Goal: Use online tool/utility: Utilize a website feature to perform a specific function

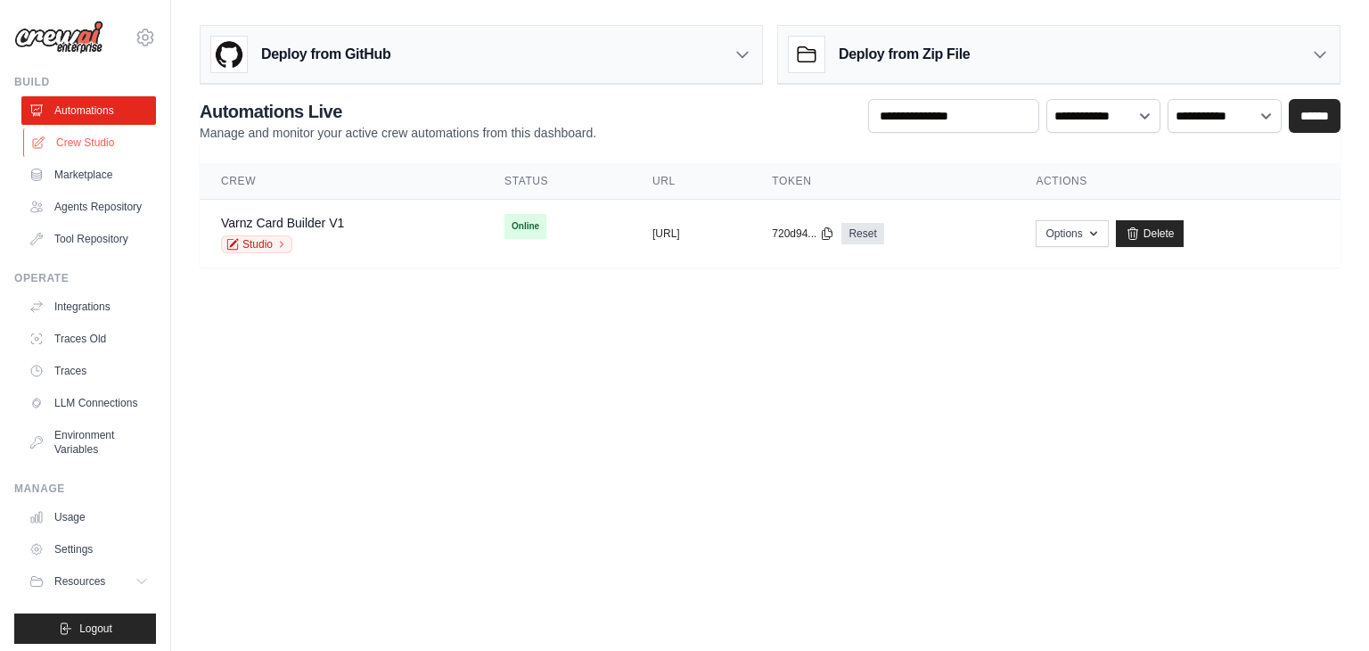
click at [88, 144] on link "Crew Studio" at bounding box center [90, 142] width 135 height 29
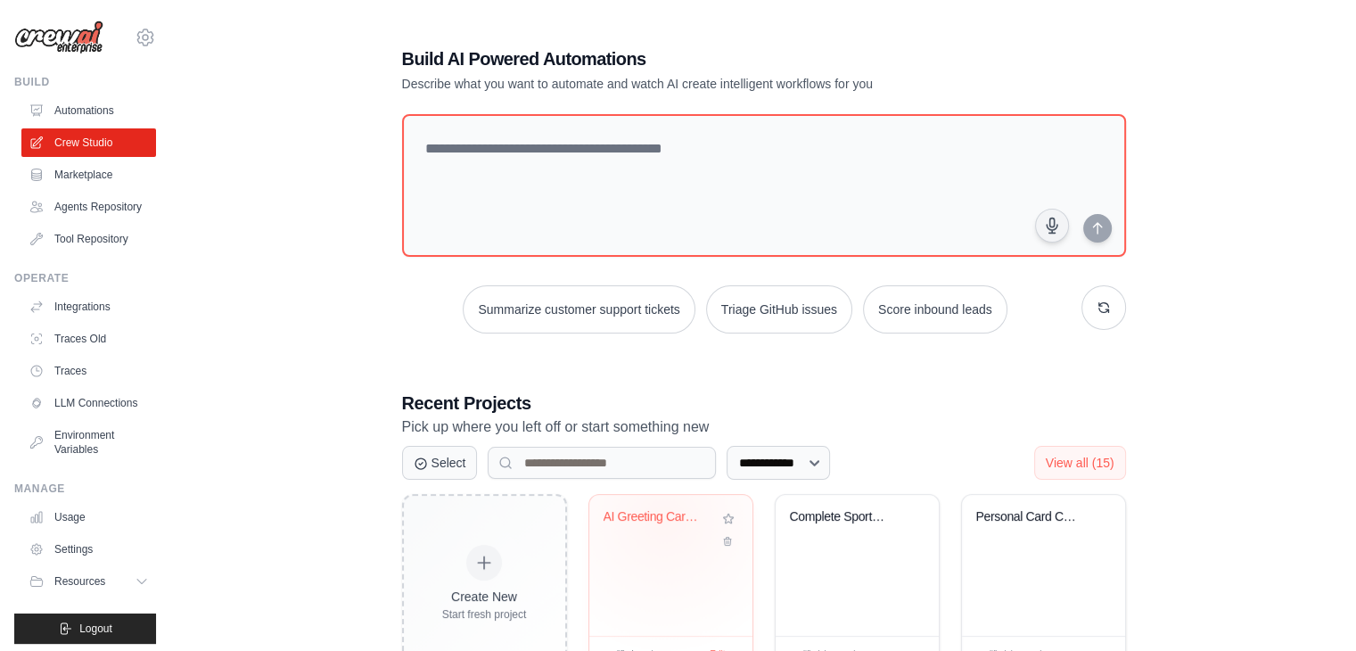
click at [663, 519] on div "AI Greeting Card Generator with Adv..." at bounding box center [657, 517] width 108 height 16
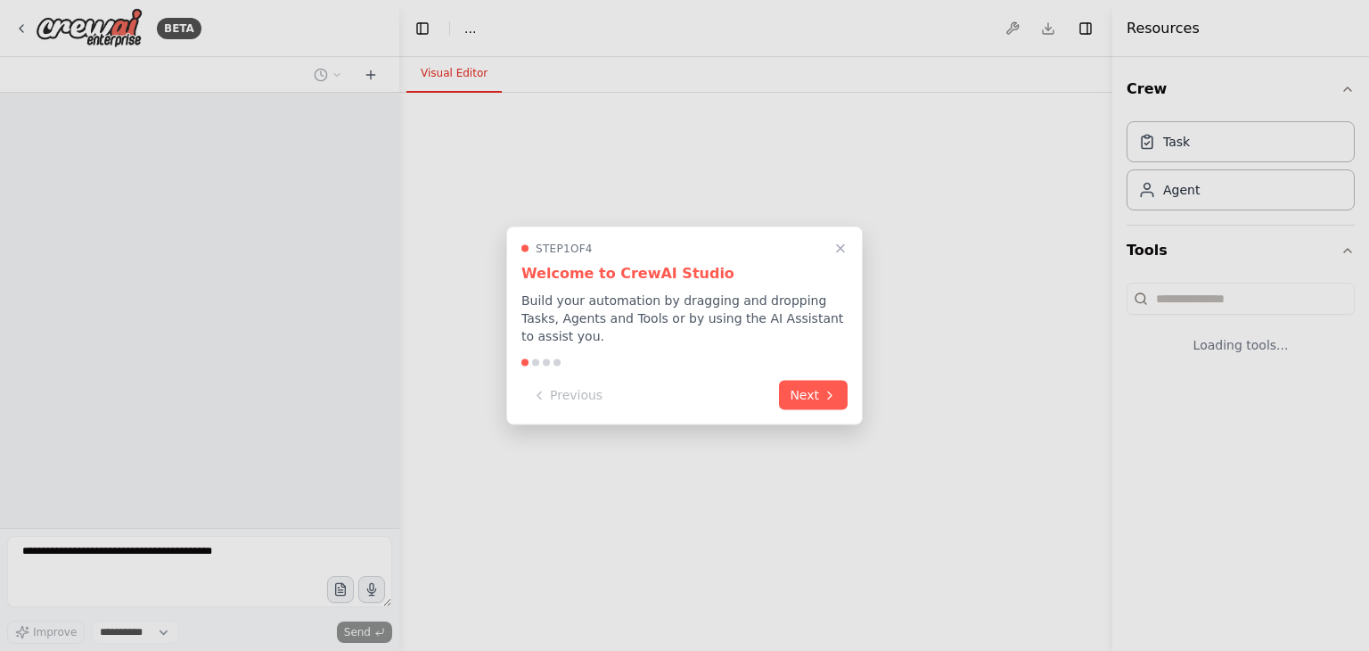
select select "****"
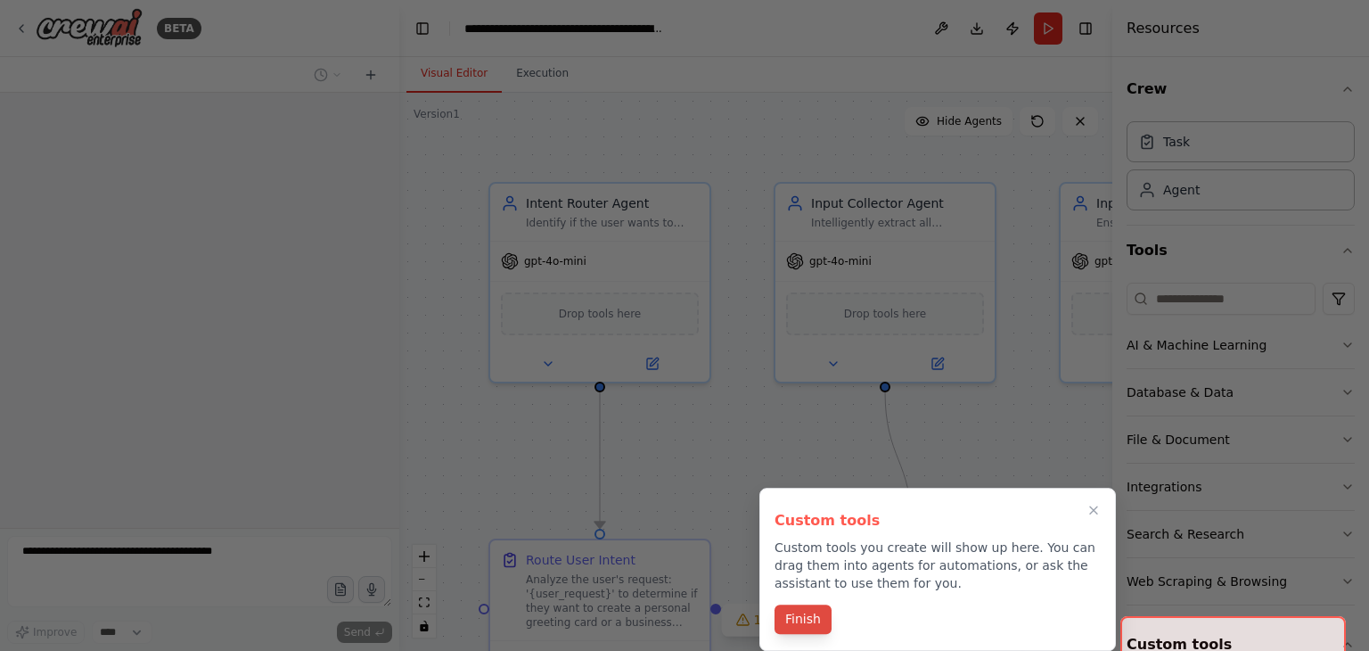
click at [805, 621] on button "Finish" at bounding box center [803, 618] width 57 height 29
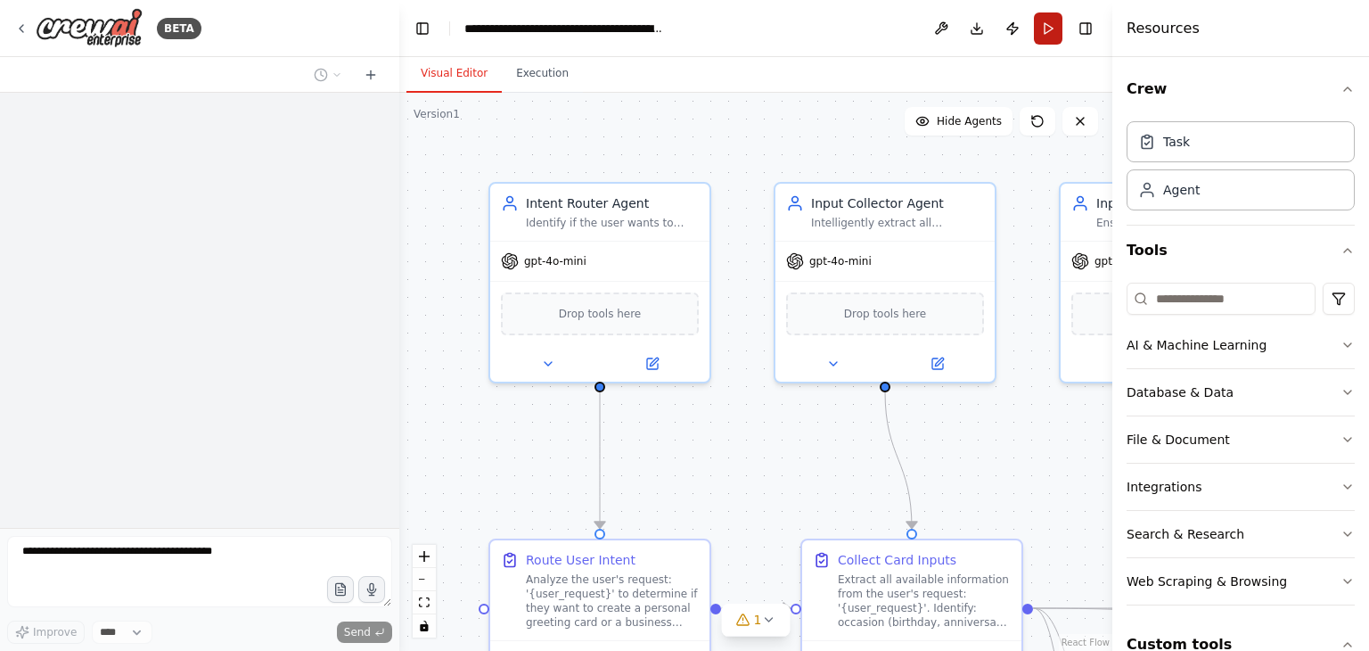
click at [1045, 23] on button "Run" at bounding box center [1048, 28] width 29 height 32
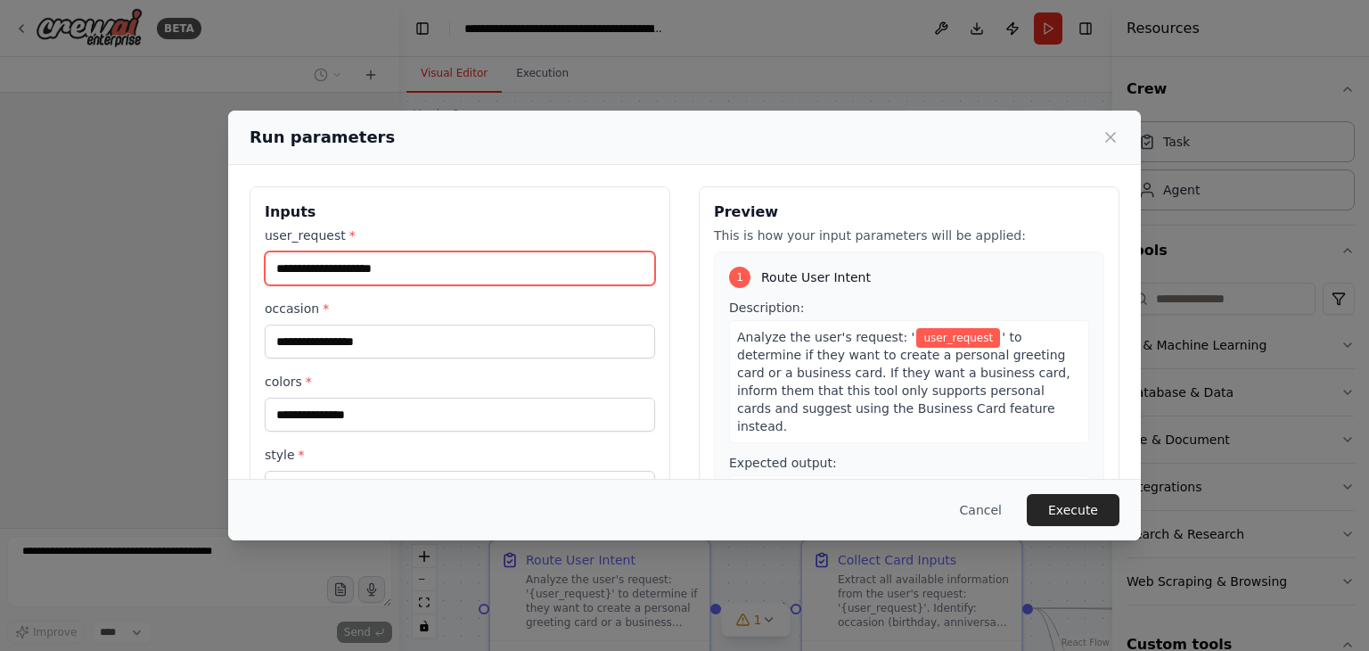
click at [354, 261] on input "user_request *" at bounding box center [460, 268] width 390 height 34
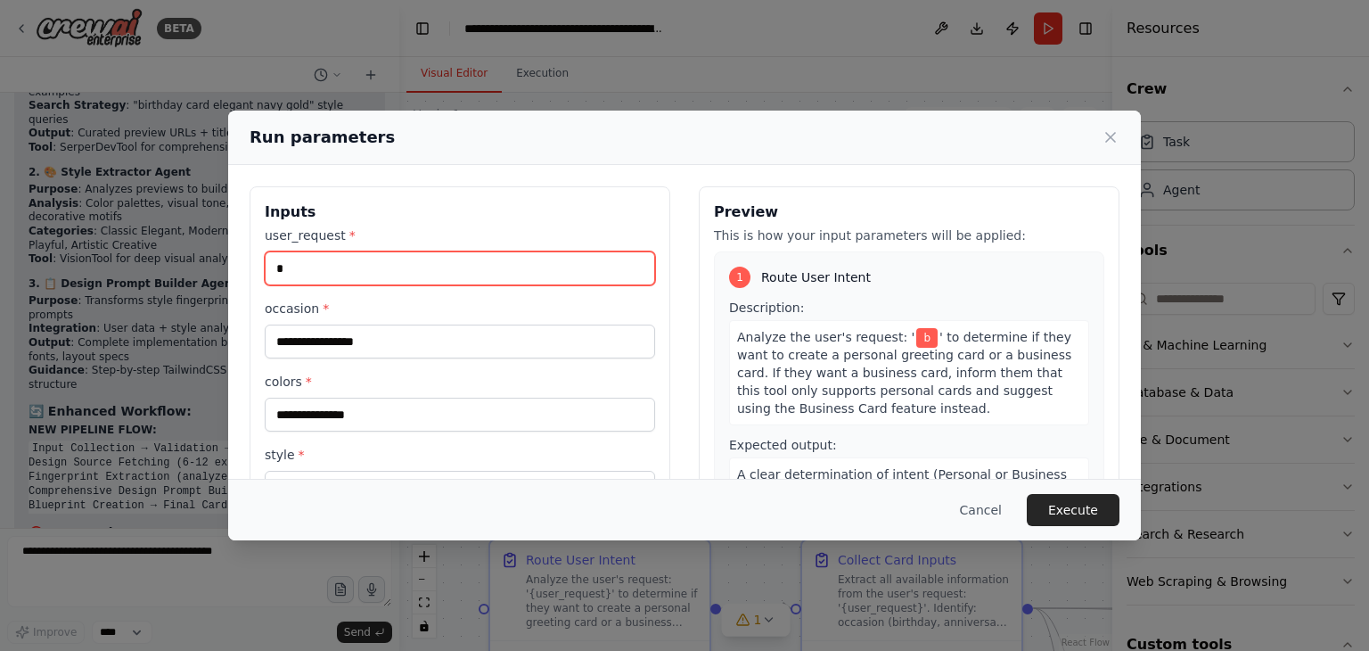
scroll to position [50324, 0]
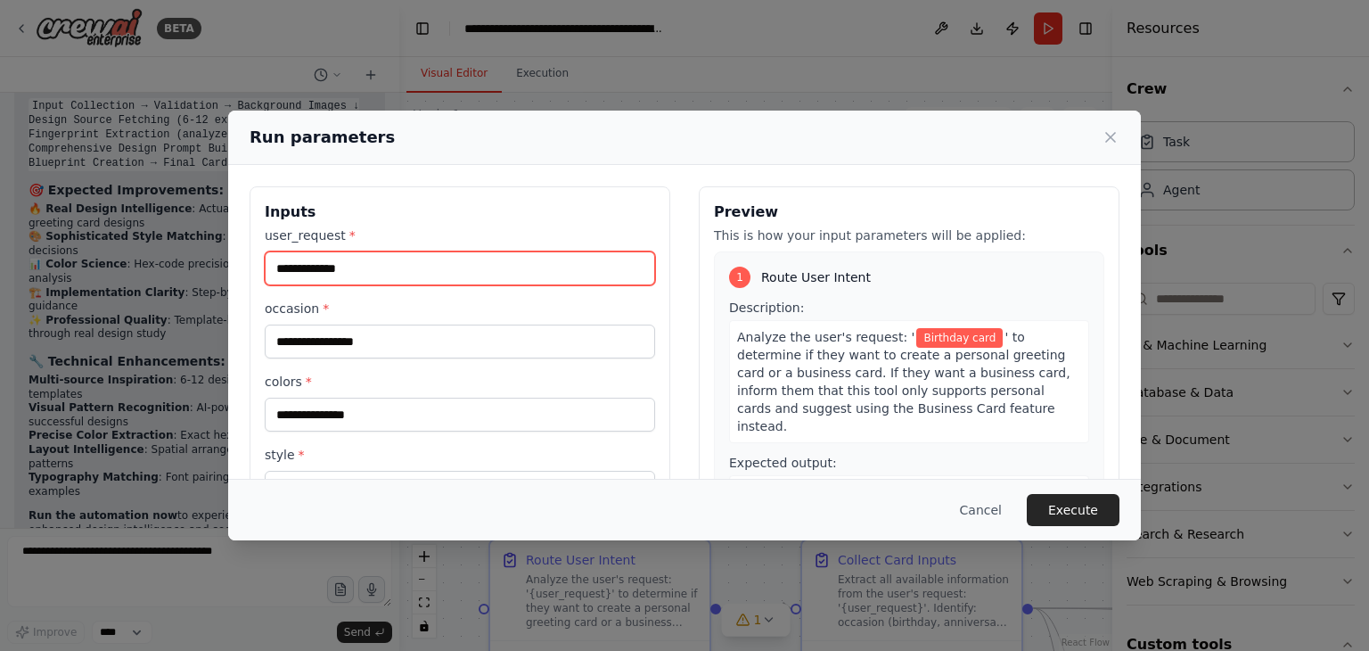
type input "**********"
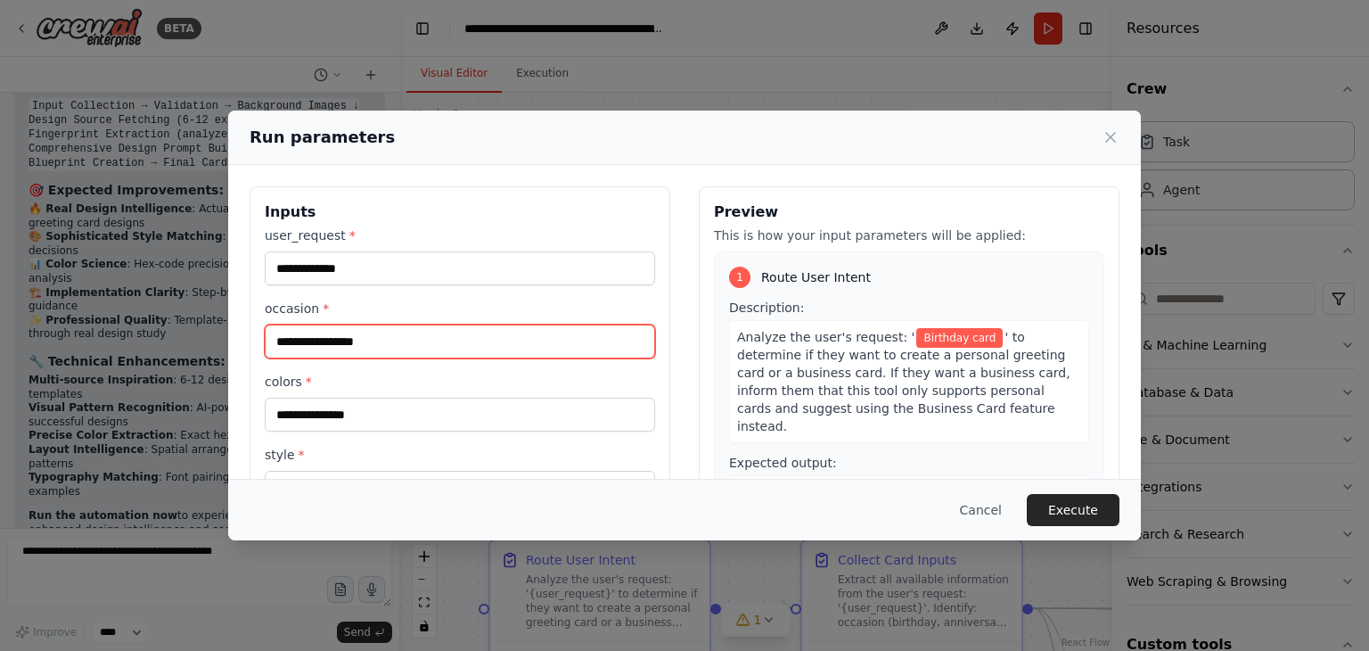
click at [374, 337] on input "occasion *" at bounding box center [460, 341] width 390 height 34
type input "********"
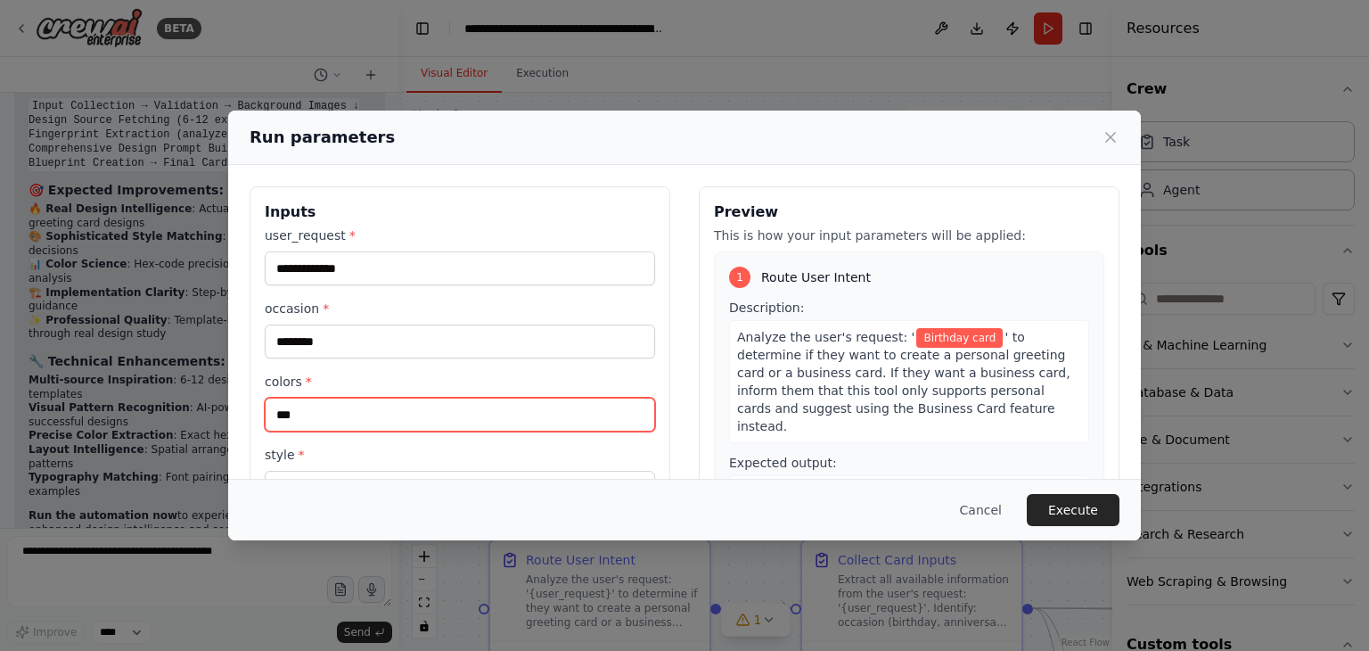
type input "***"
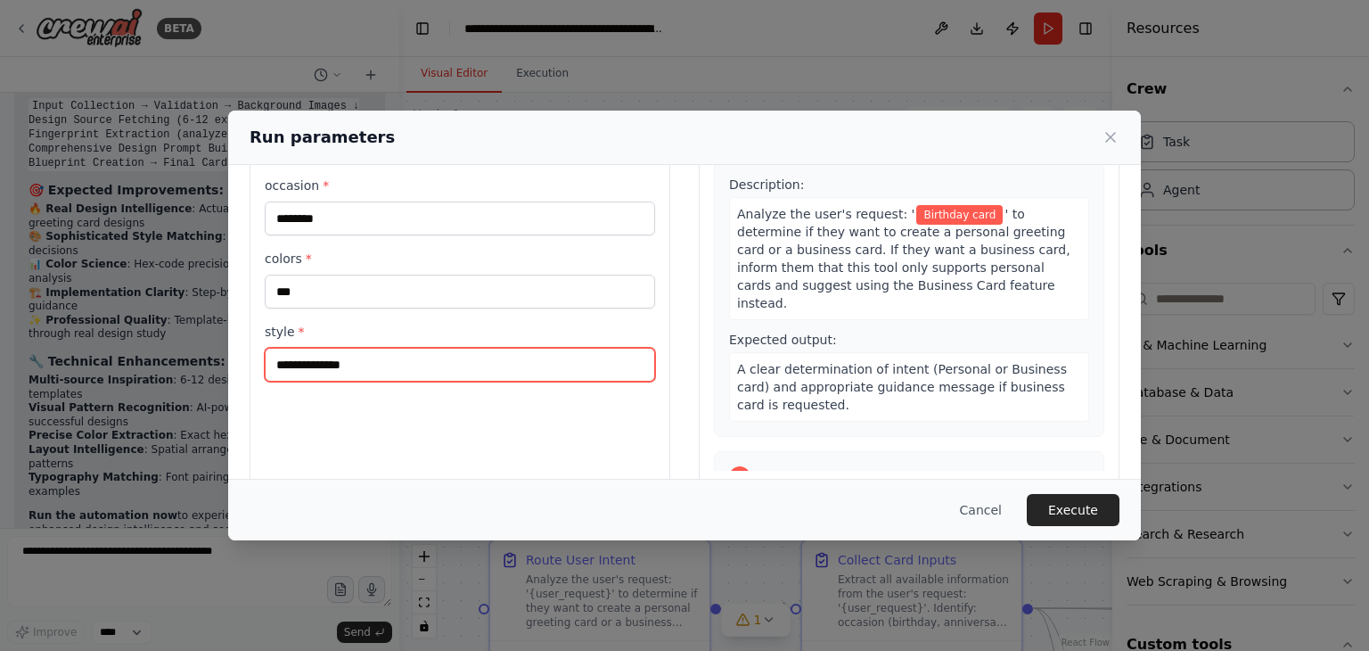
scroll to position [151, 0]
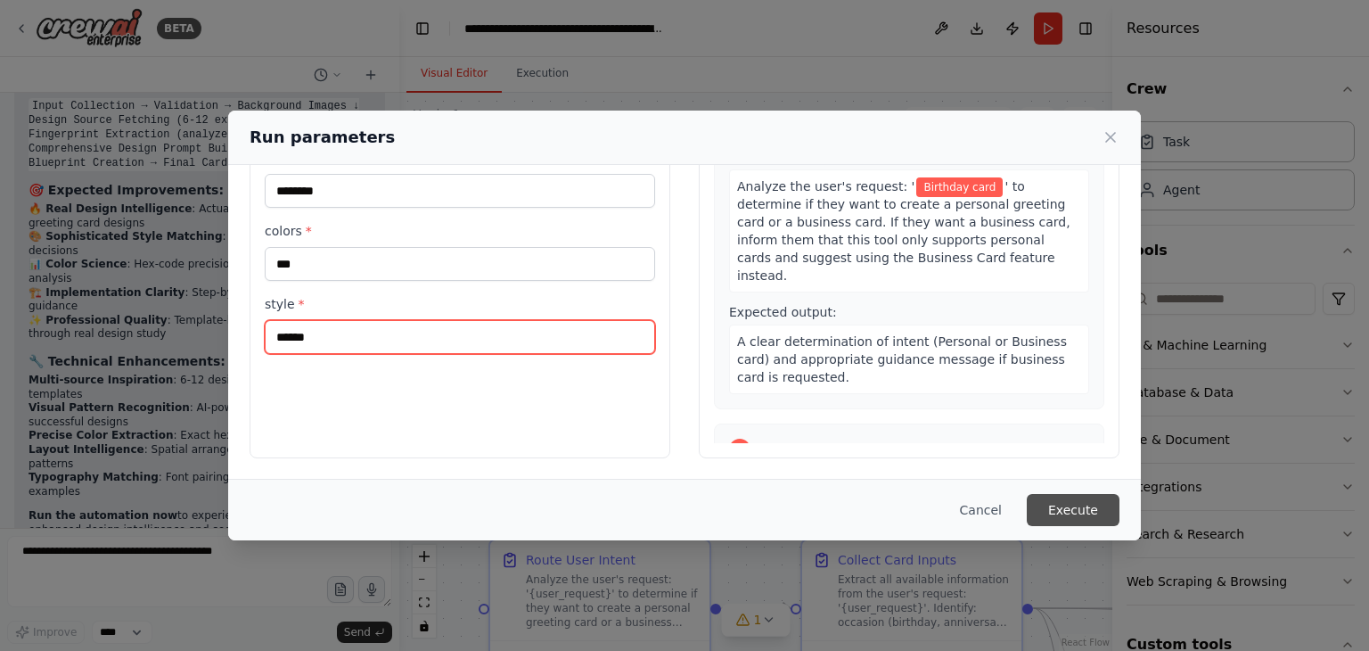
type input "******"
click at [1049, 503] on button "Execute" at bounding box center [1073, 510] width 93 height 32
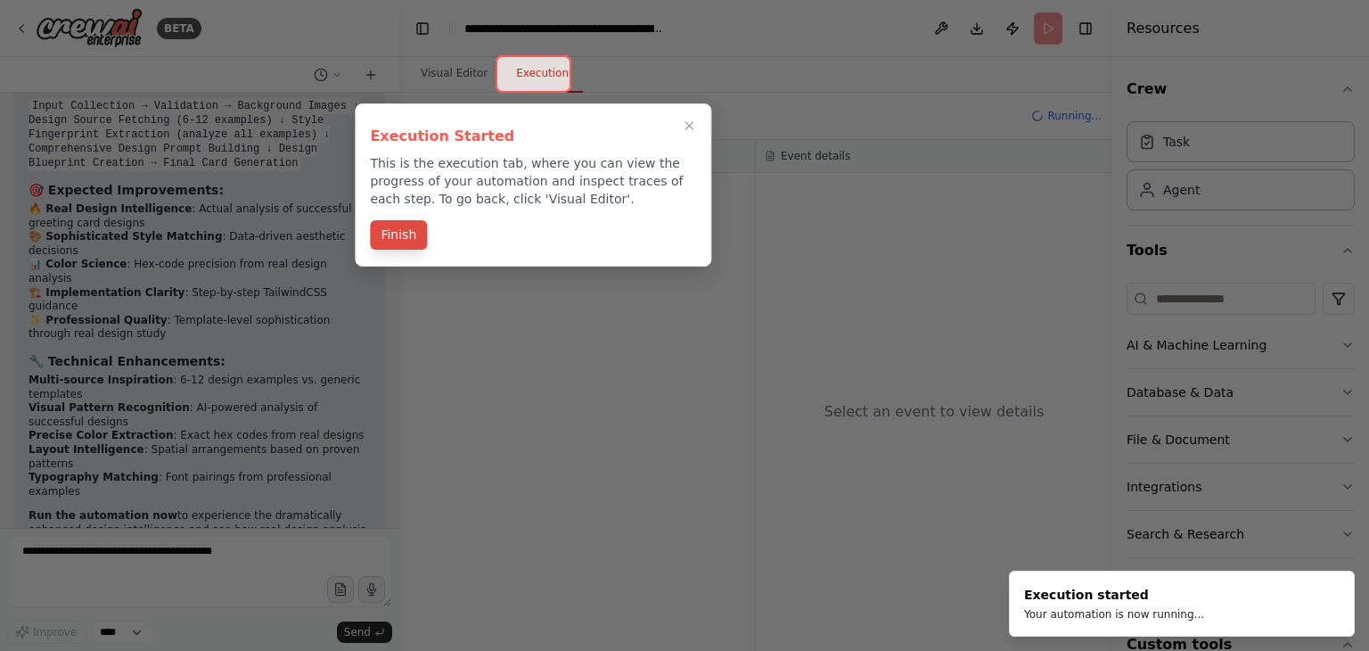
click at [401, 244] on button "Finish" at bounding box center [398, 234] width 57 height 29
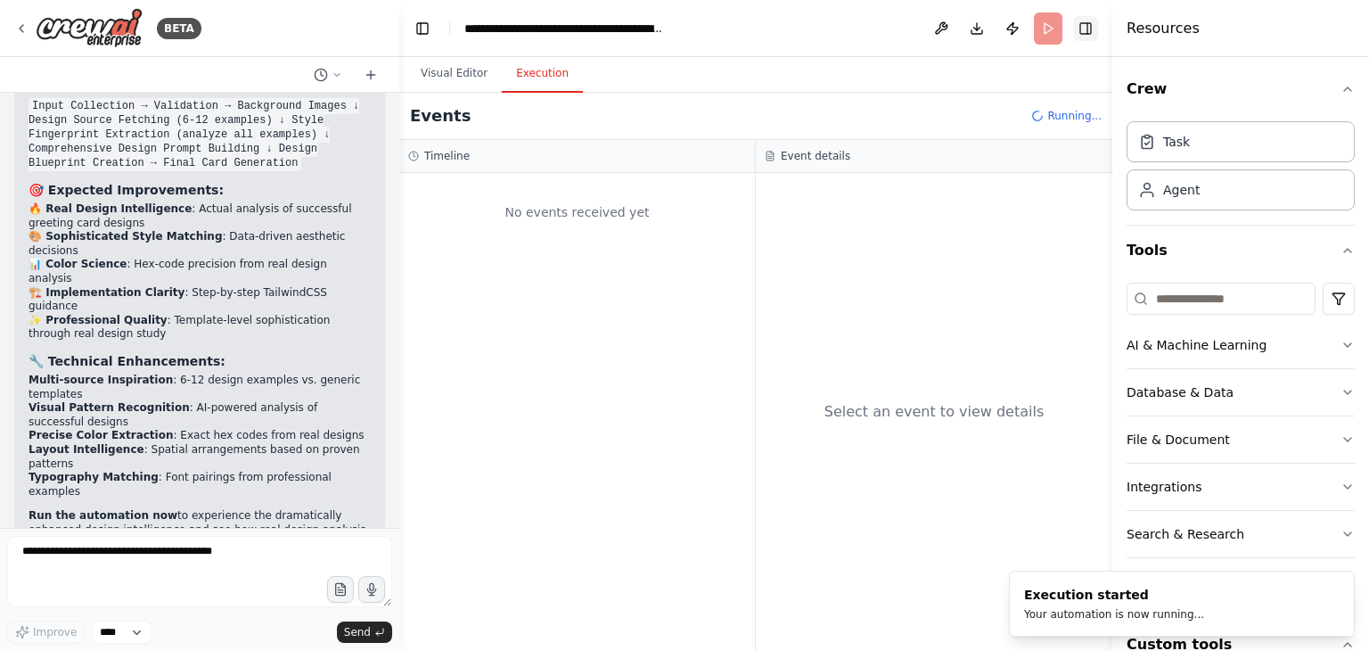
click at [1091, 29] on button "Toggle Right Sidebar" at bounding box center [1085, 28] width 25 height 25
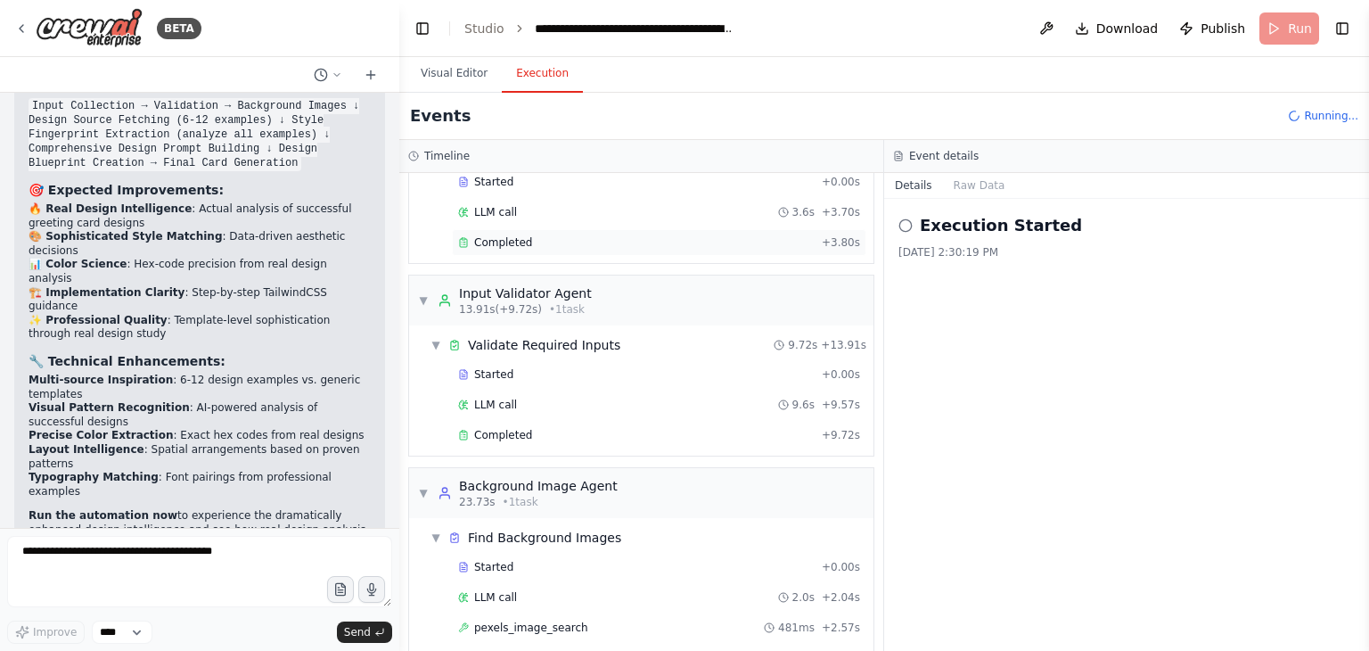
scroll to position [334, 0]
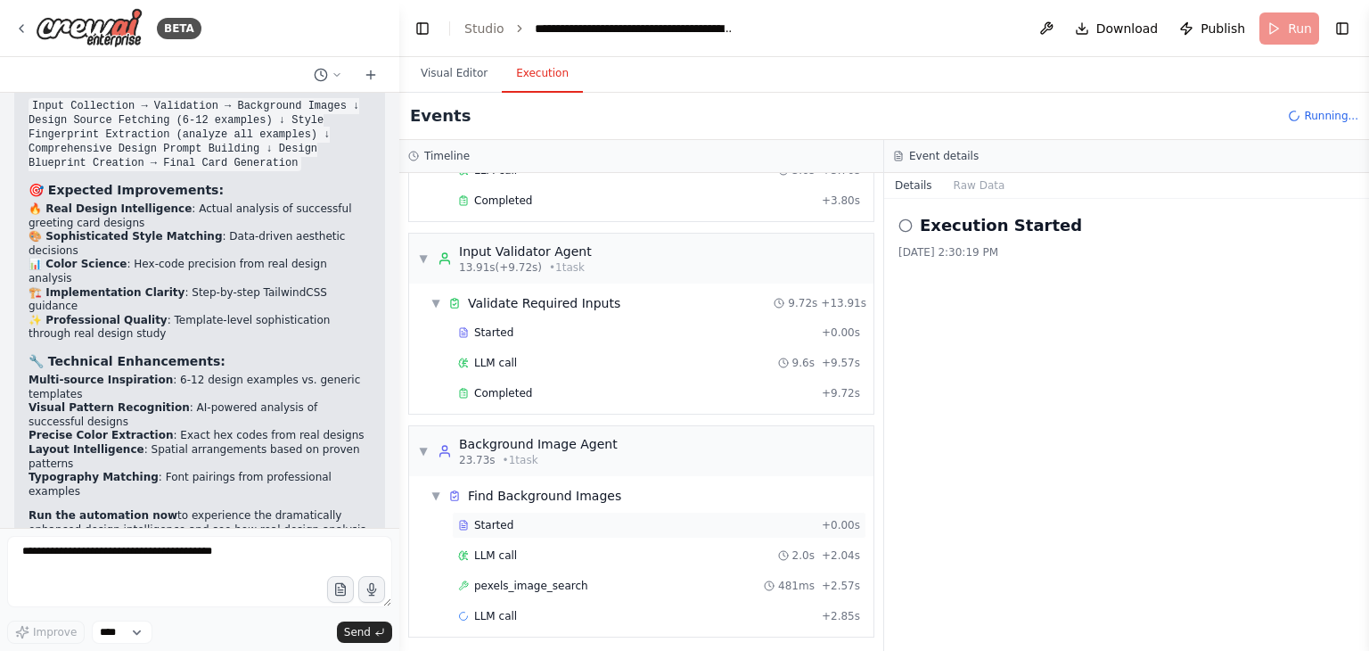
click at [524, 512] on div "Started + 0.00s" at bounding box center [659, 525] width 415 height 27
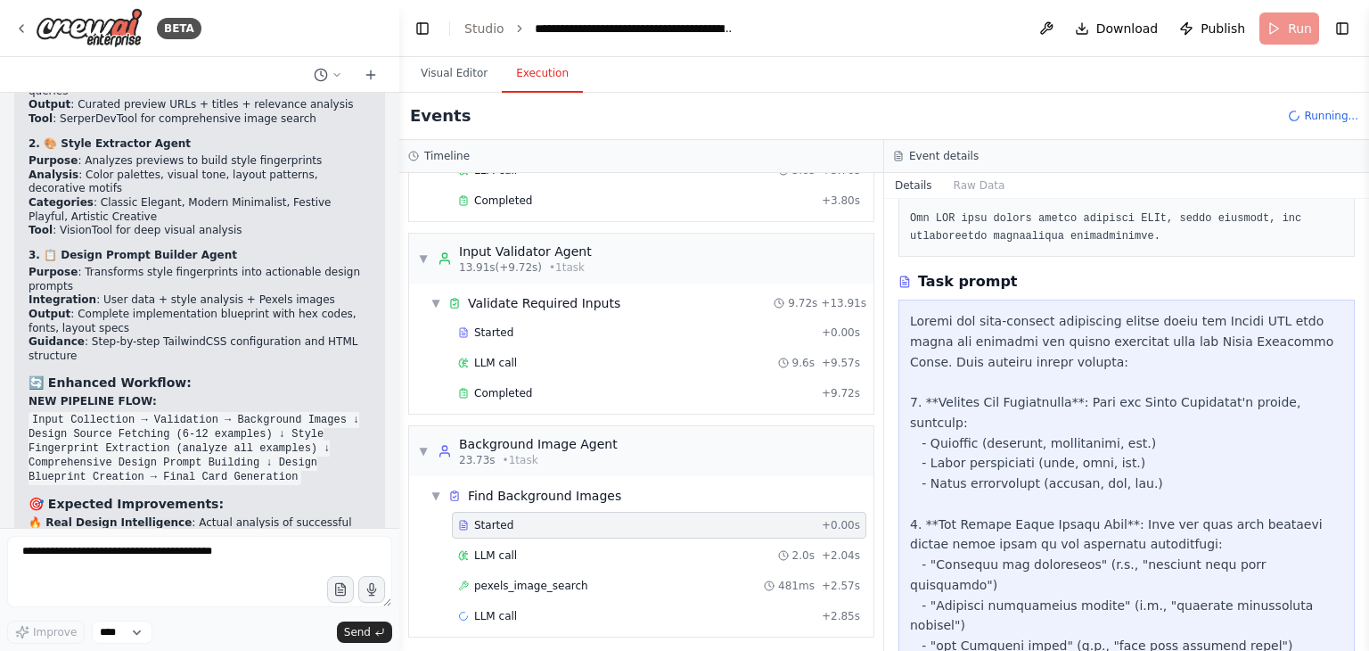
scroll to position [49967, 0]
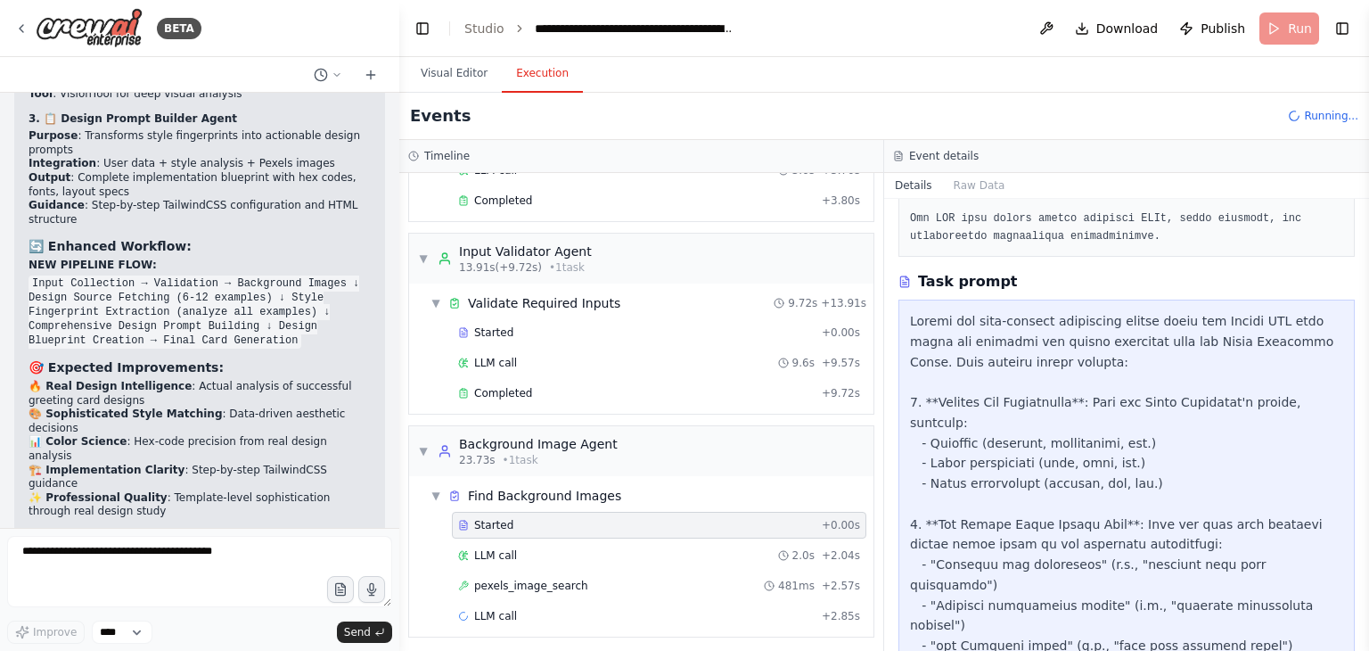
scroll to position [50324, 0]
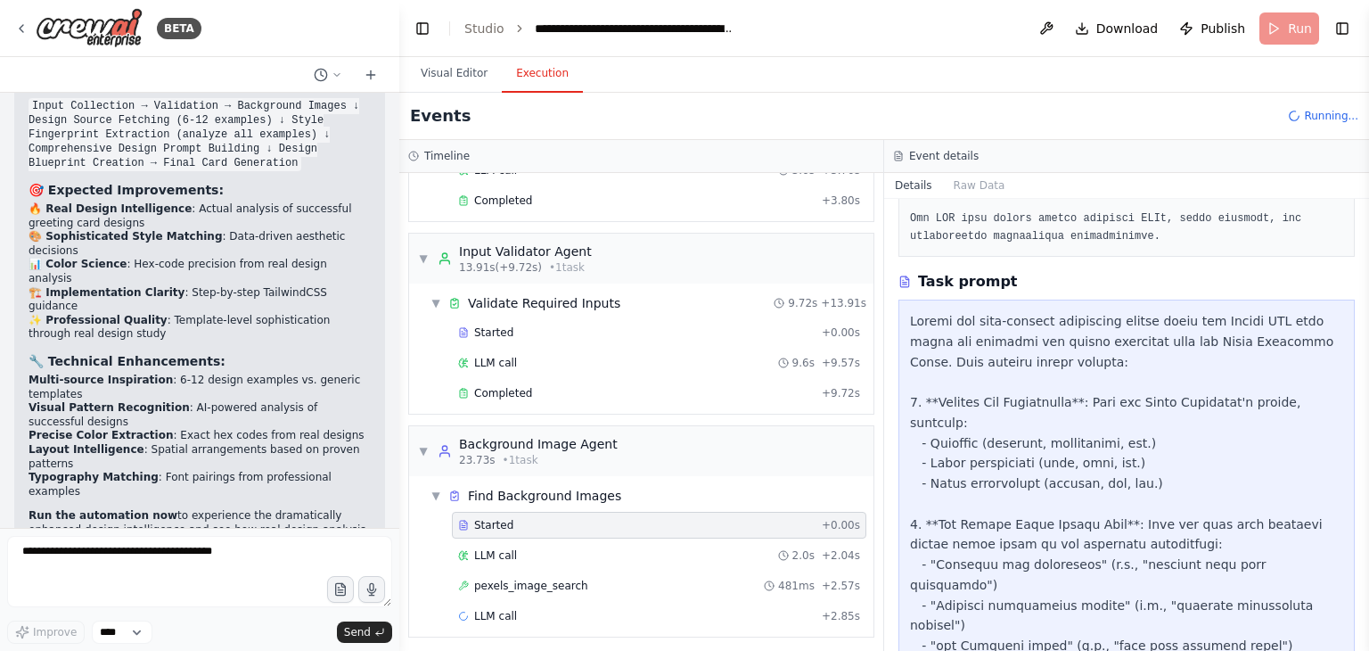
drag, startPoint x: 96, startPoint y: 219, endPoint x: 170, endPoint y: 472, distance: 262.9
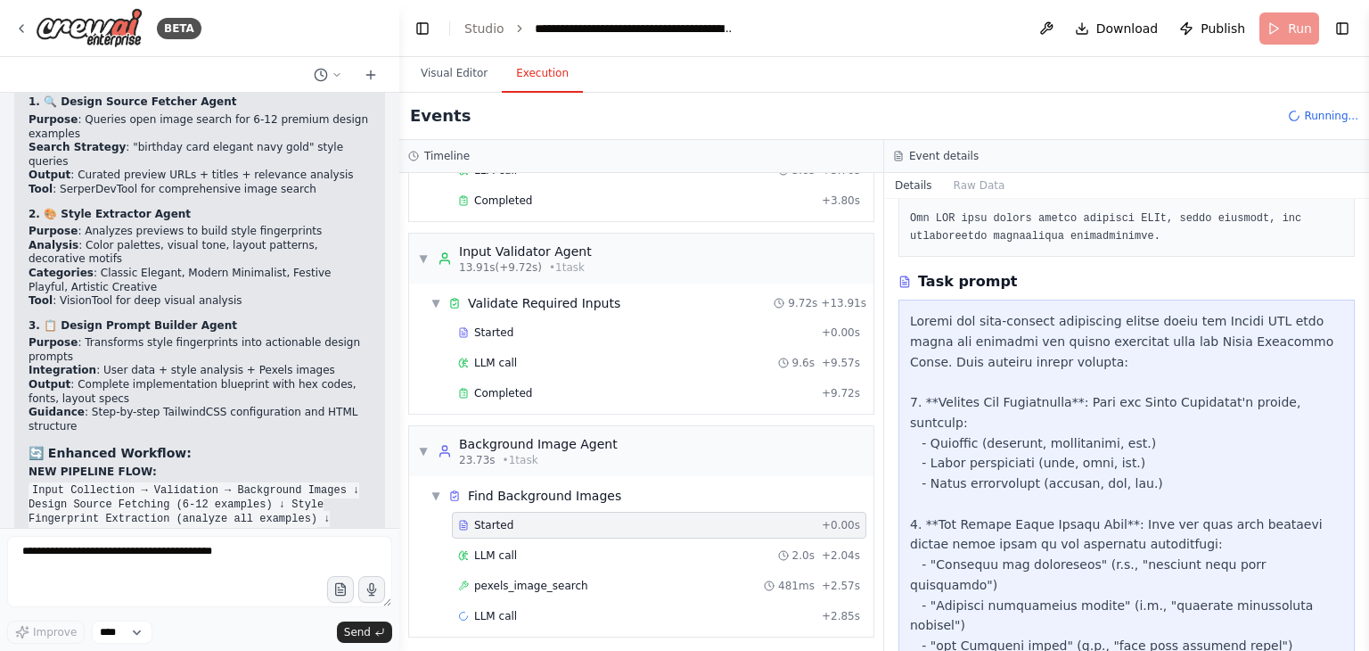
scroll to position [49878, 0]
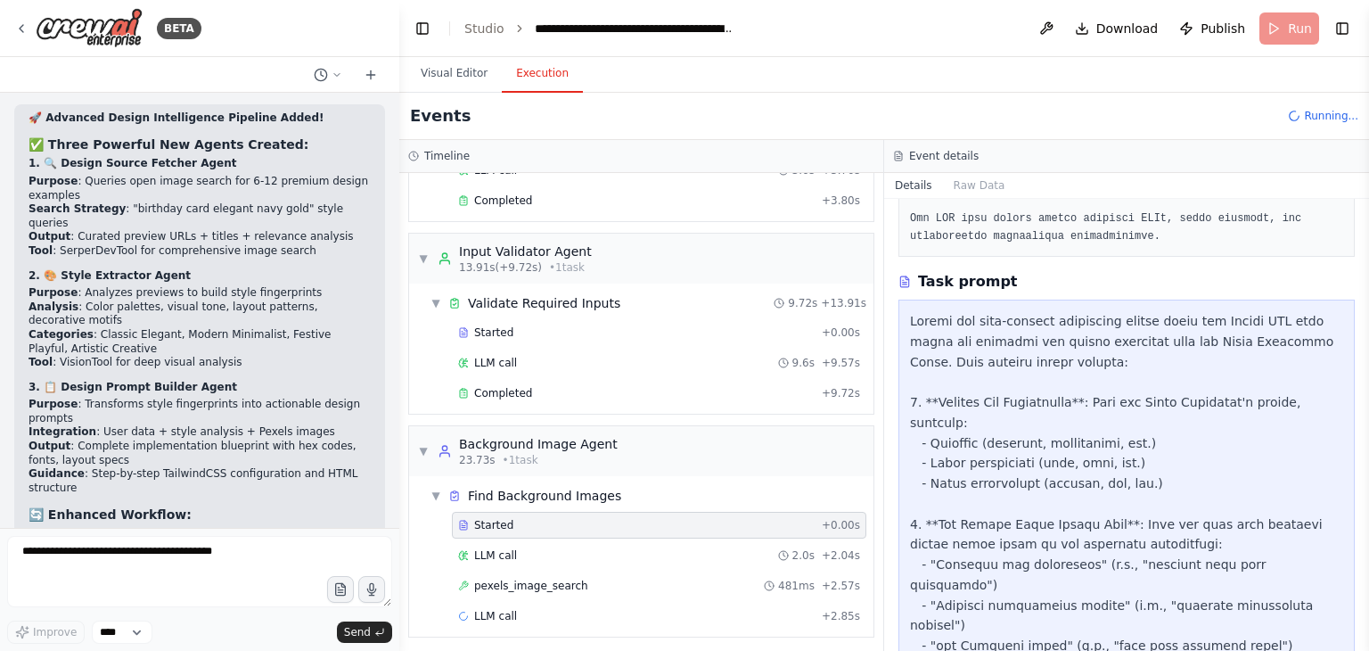
drag, startPoint x: 170, startPoint y: 472, endPoint x: 175, endPoint y: 316, distance: 156.1
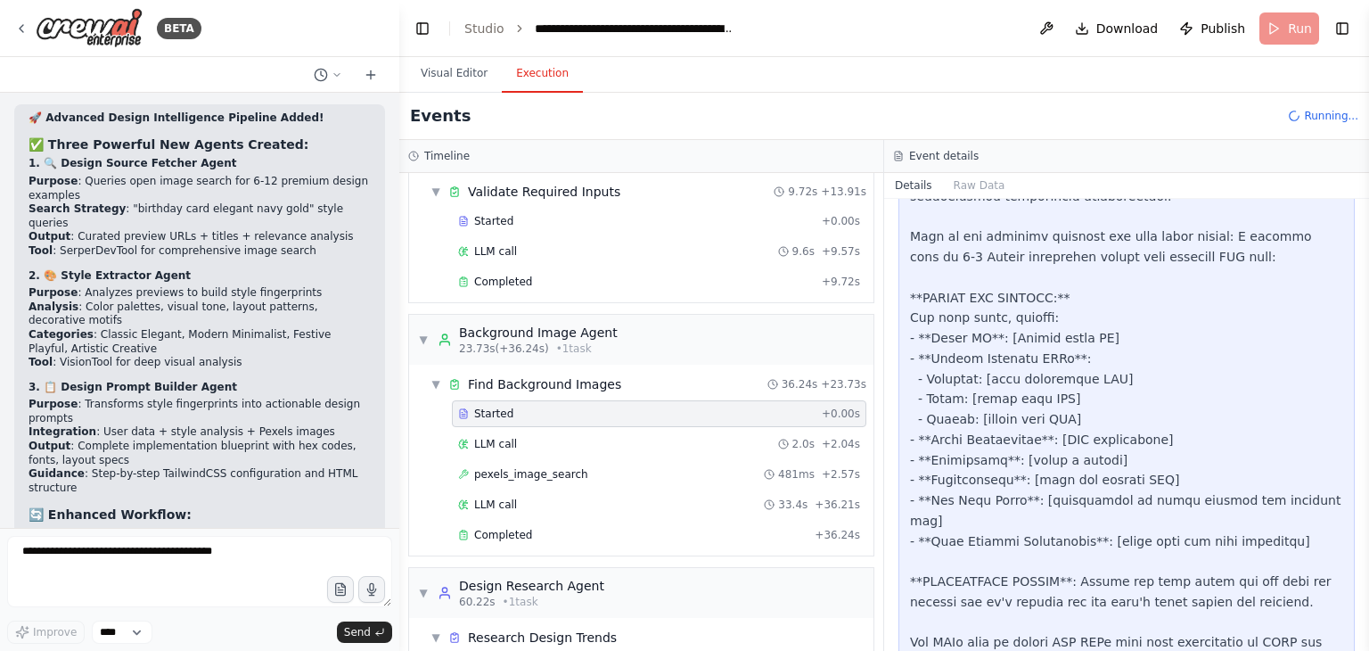
scroll to position [585, 0]
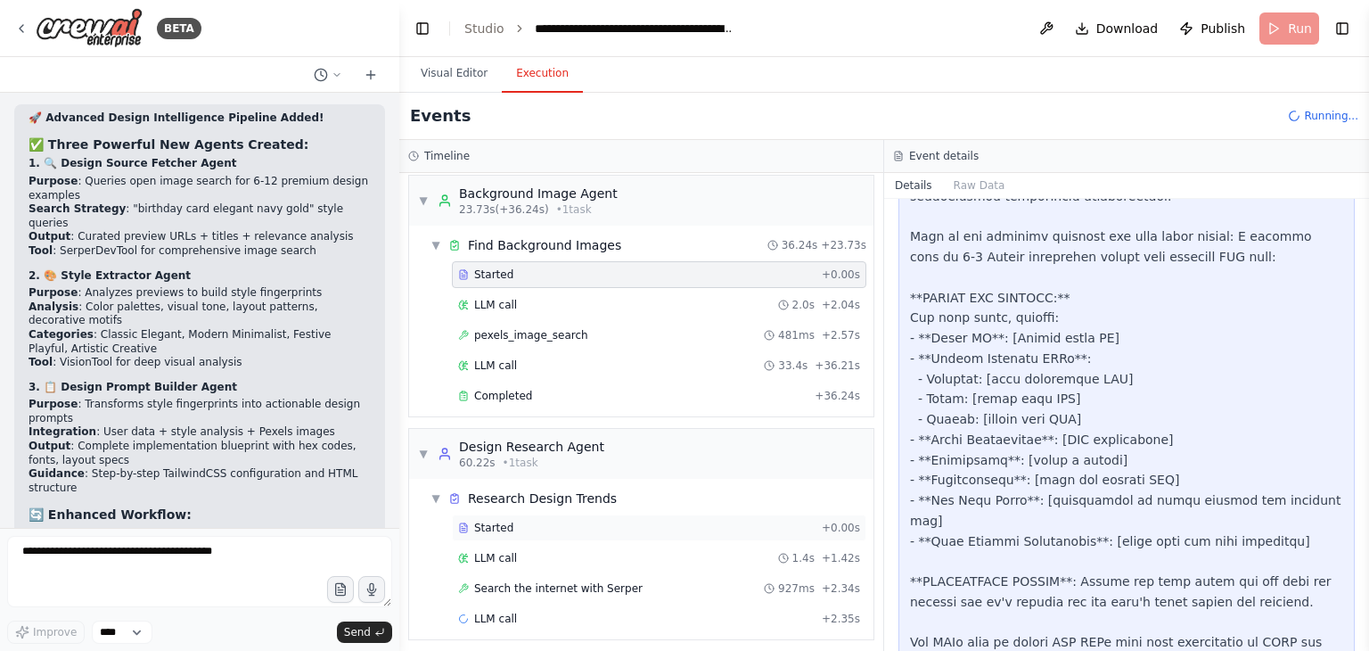
click at [513, 521] on div "Started" at bounding box center [636, 528] width 357 height 14
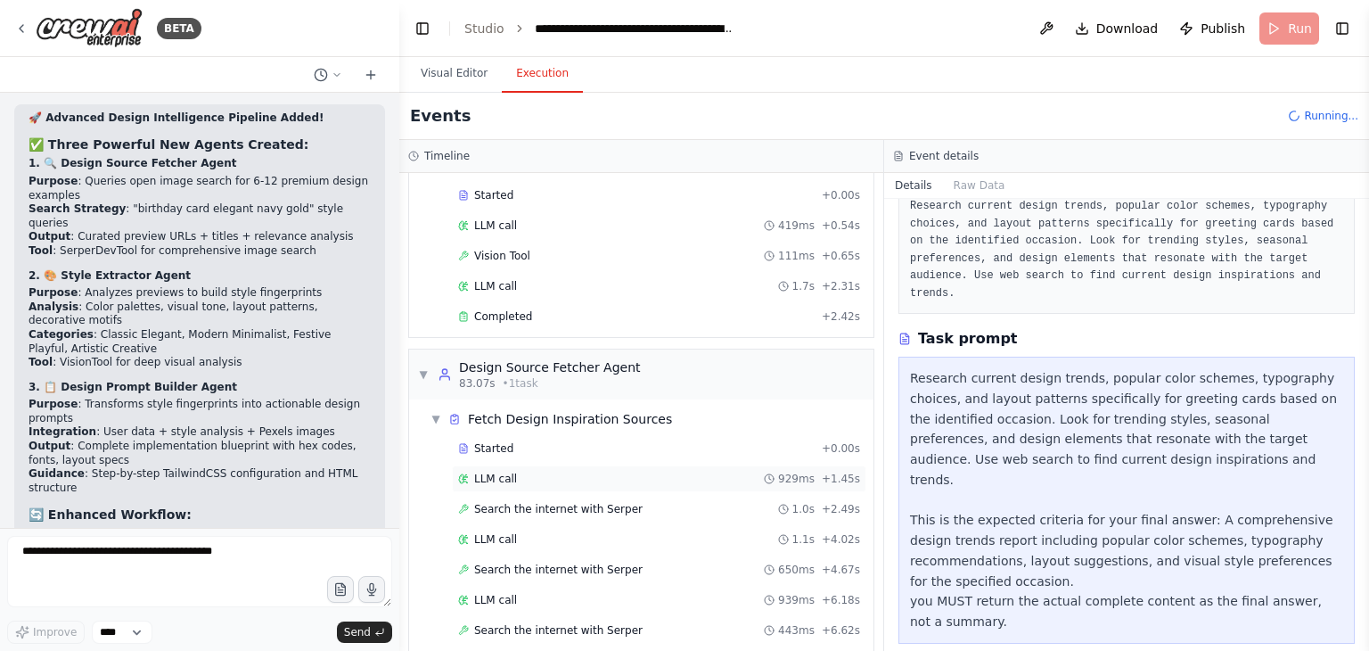
scroll to position [1267, 0]
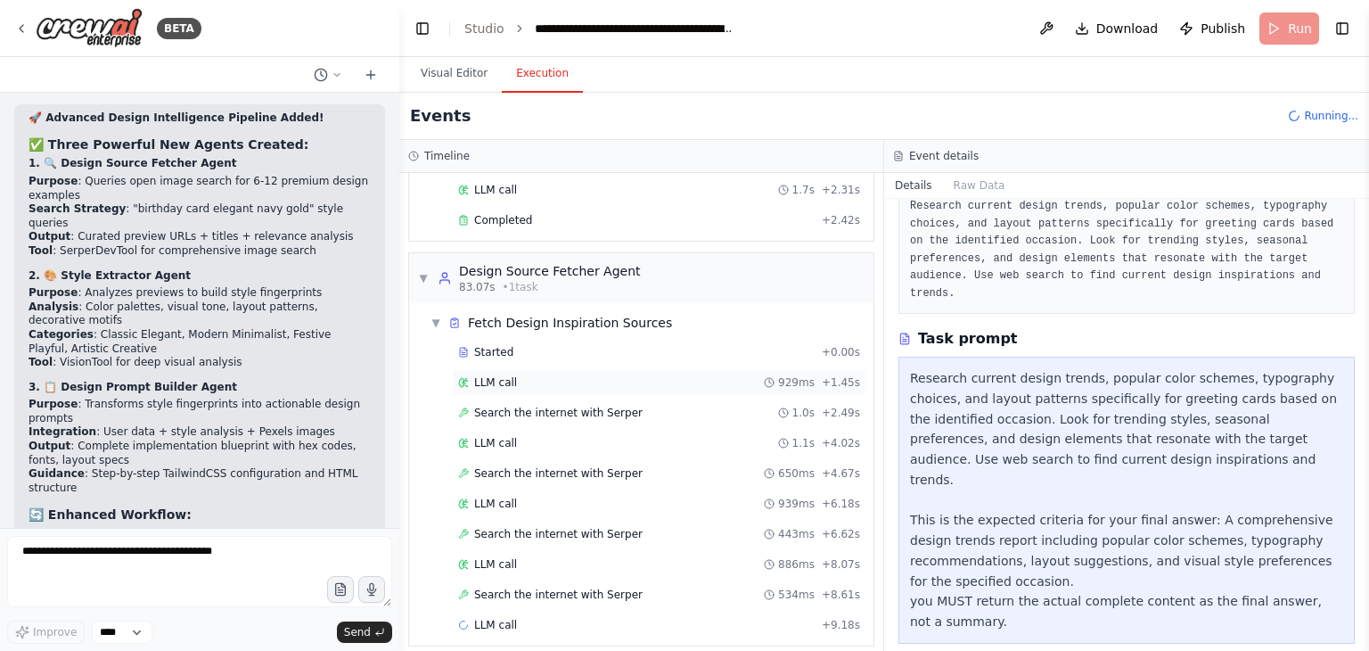
click at [528, 382] on div "LLM call 929ms + 1.45s" at bounding box center [659, 382] width 415 height 27
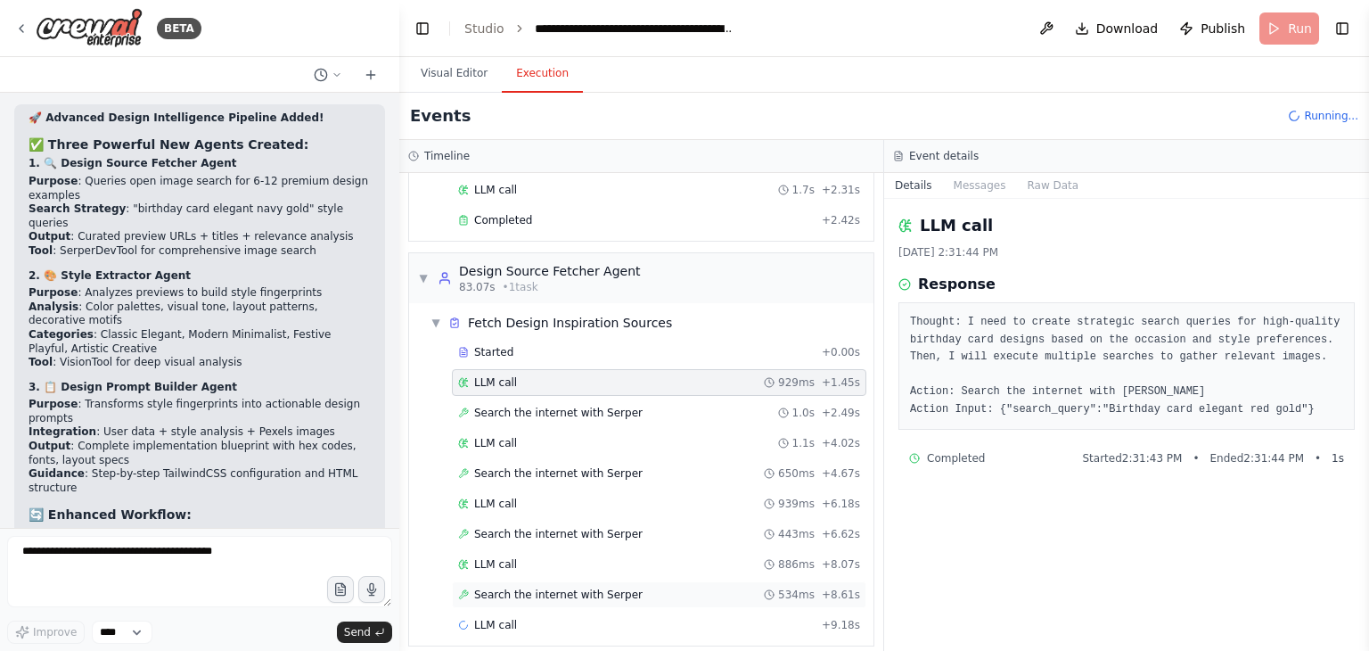
click at [538, 587] on div "Search the internet with Serper 534ms + 8.61s" at bounding box center [659, 594] width 415 height 27
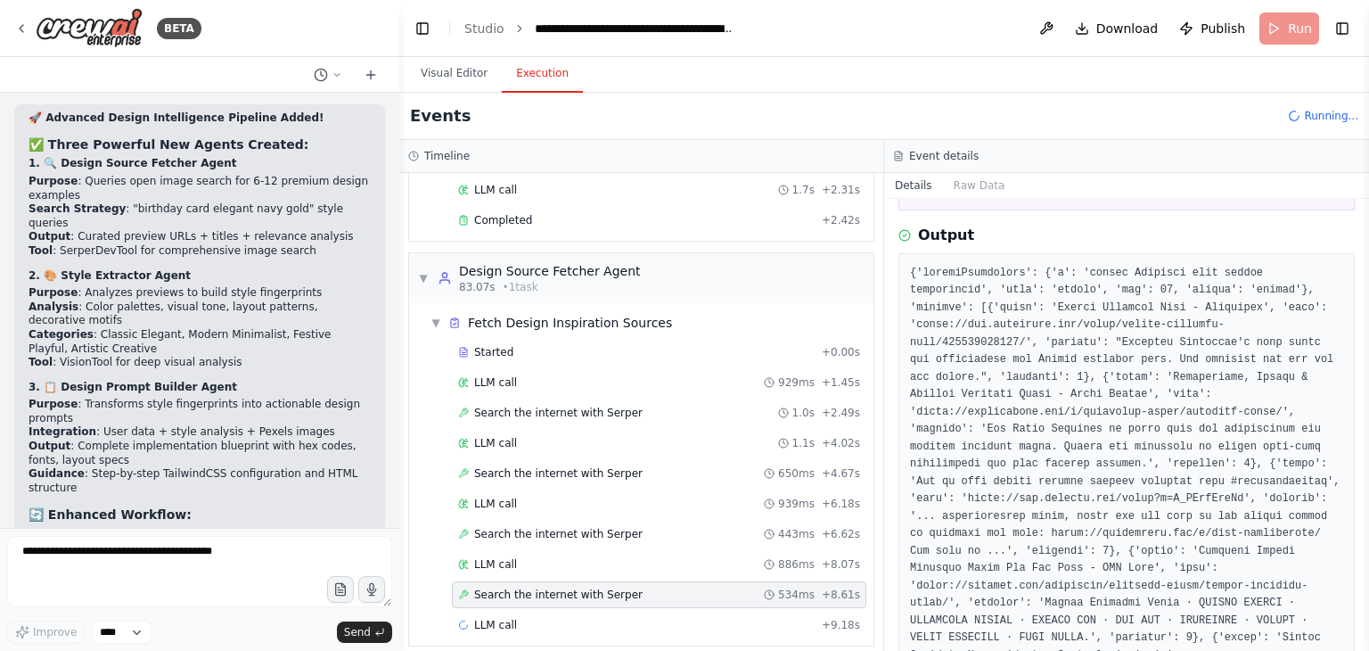
scroll to position [178, 0]
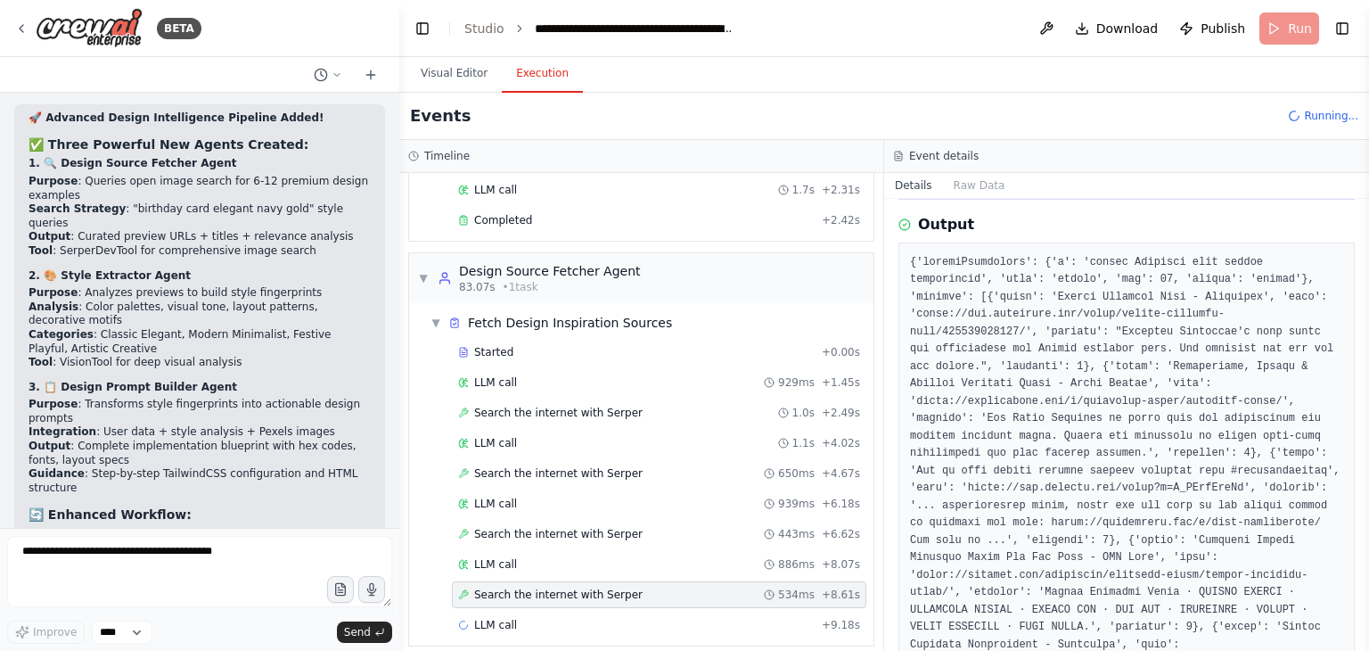
drag, startPoint x: 938, startPoint y: 315, endPoint x: 1301, endPoint y: 316, distance: 362.8
copy pre "https://www.pinterest.com/ideas/luxury-greeting-card/953471082428/"
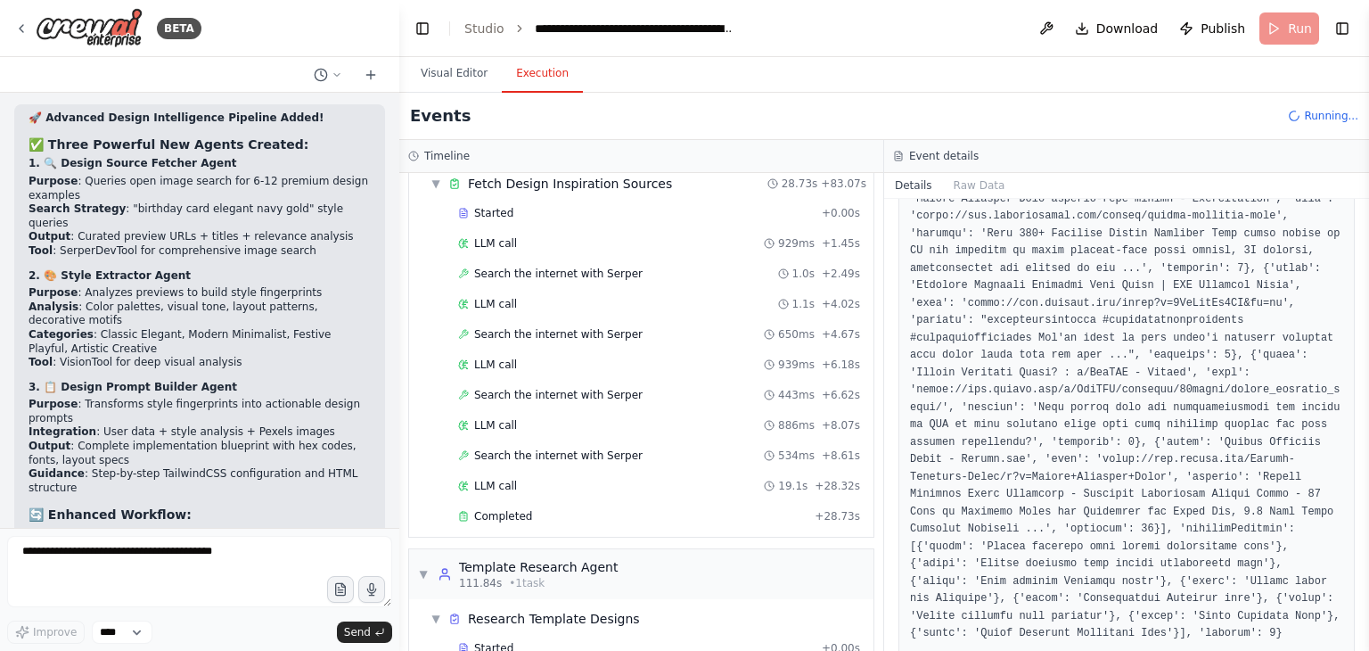
scroll to position [1518, 0]
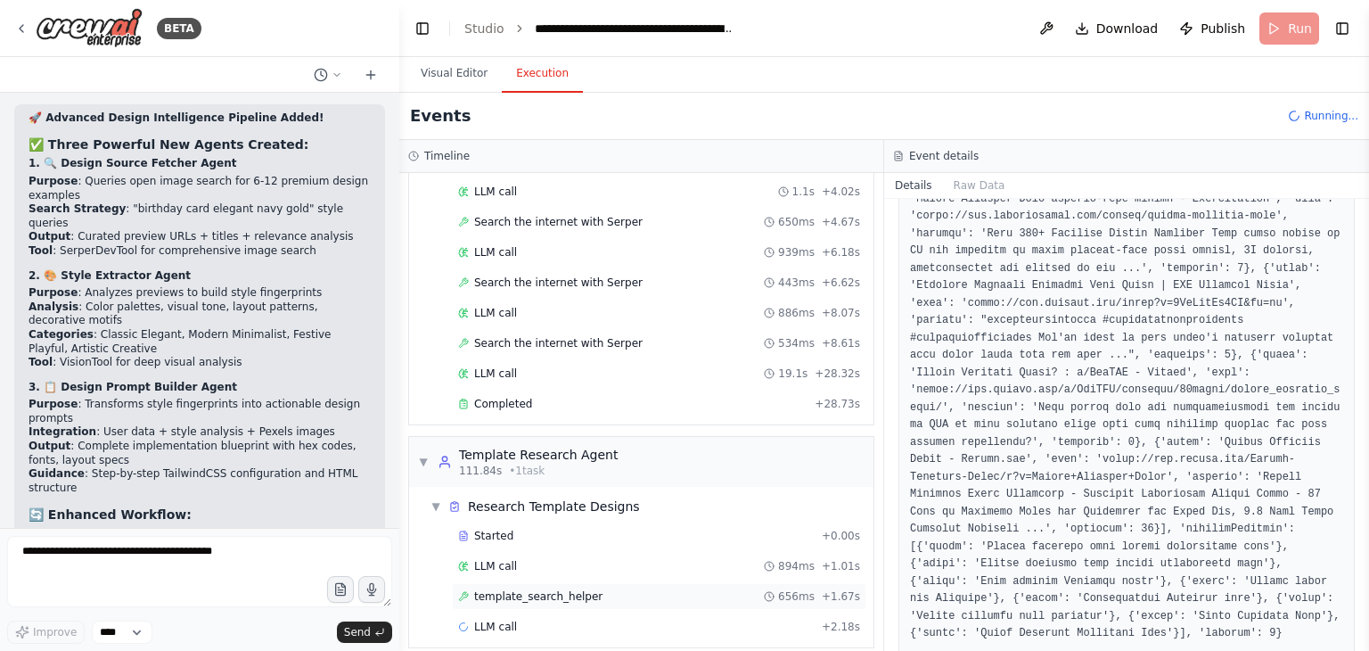
click at [528, 583] on div "template_search_helper 656ms + 1.67s" at bounding box center [659, 596] width 415 height 27
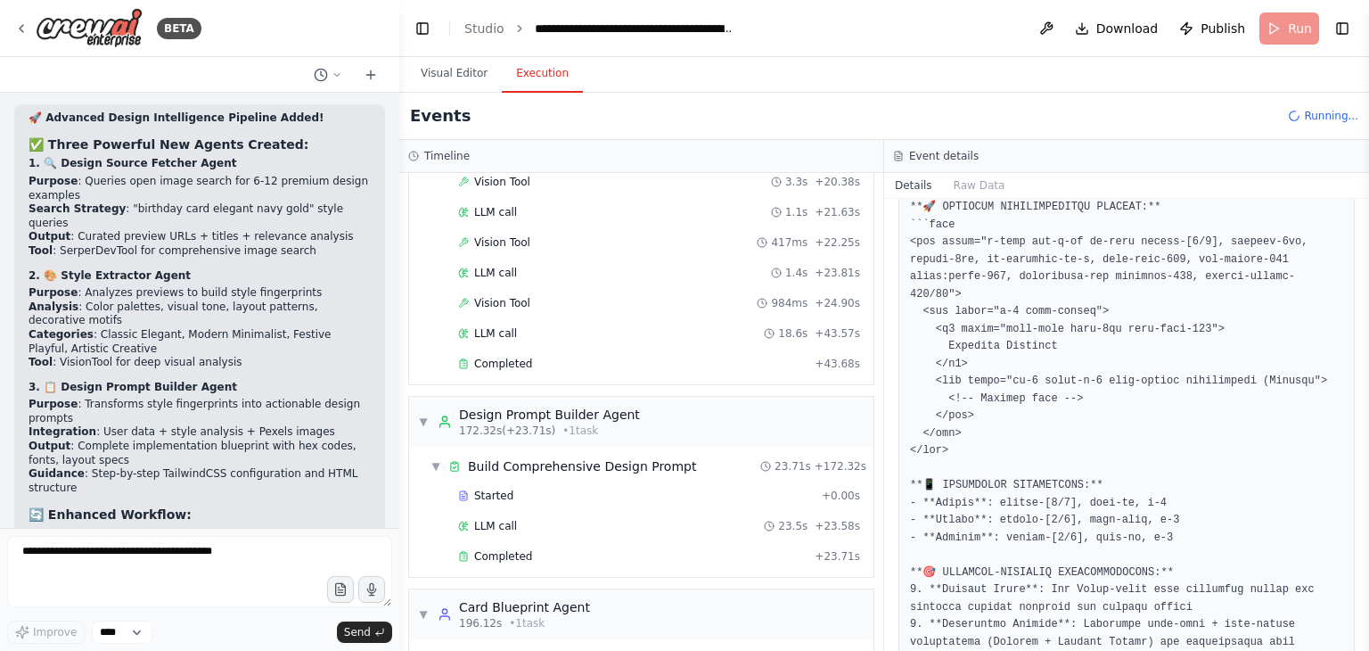
scroll to position [2571, 0]
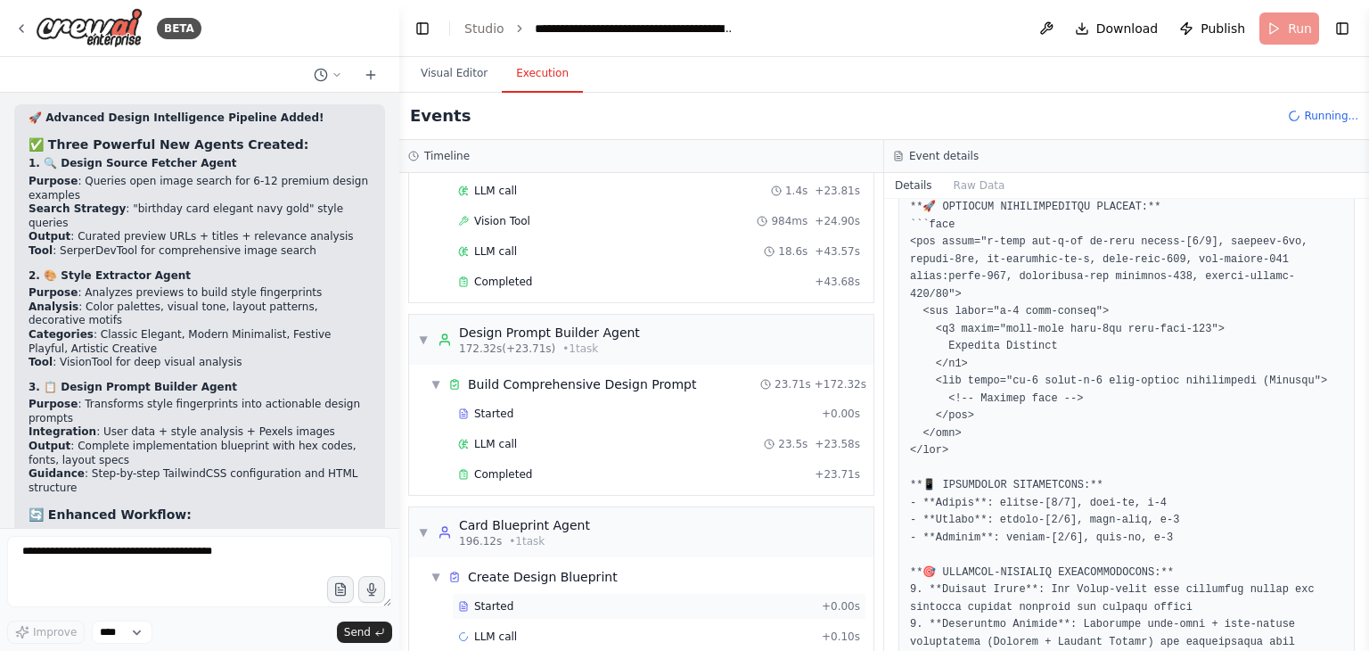
click at [565, 599] on div "Started" at bounding box center [636, 606] width 357 height 14
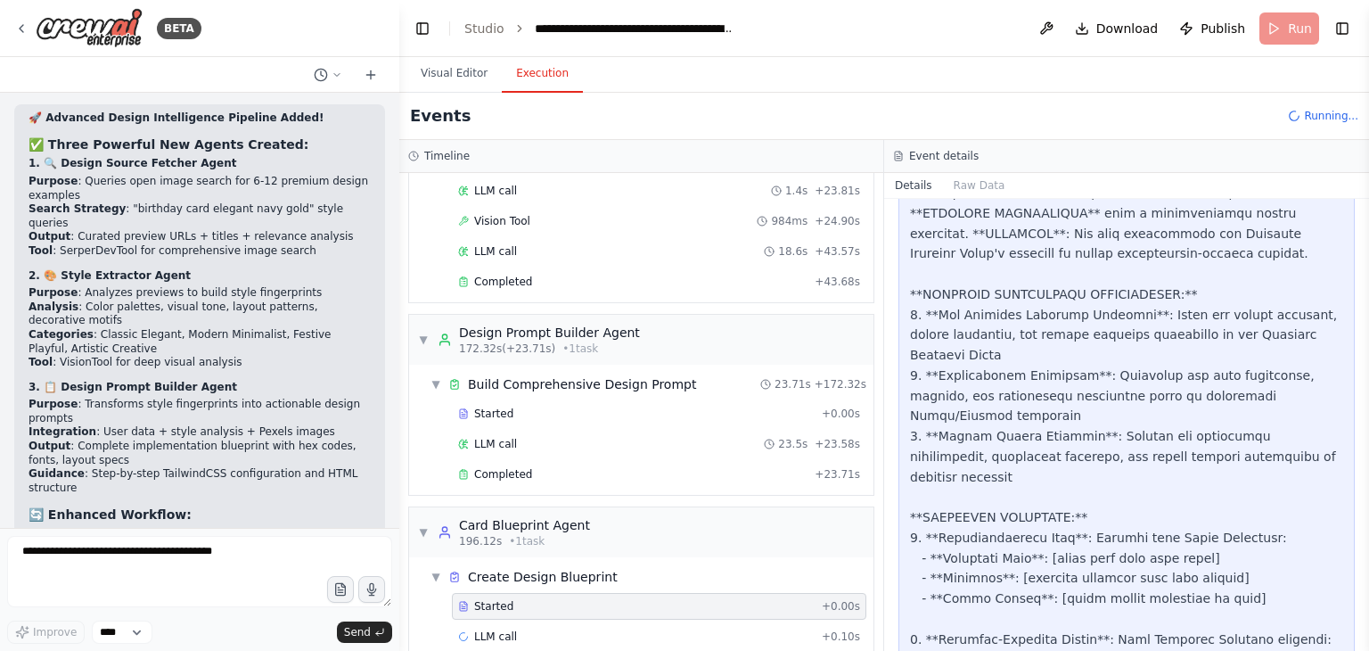
scroll to position [884, 0]
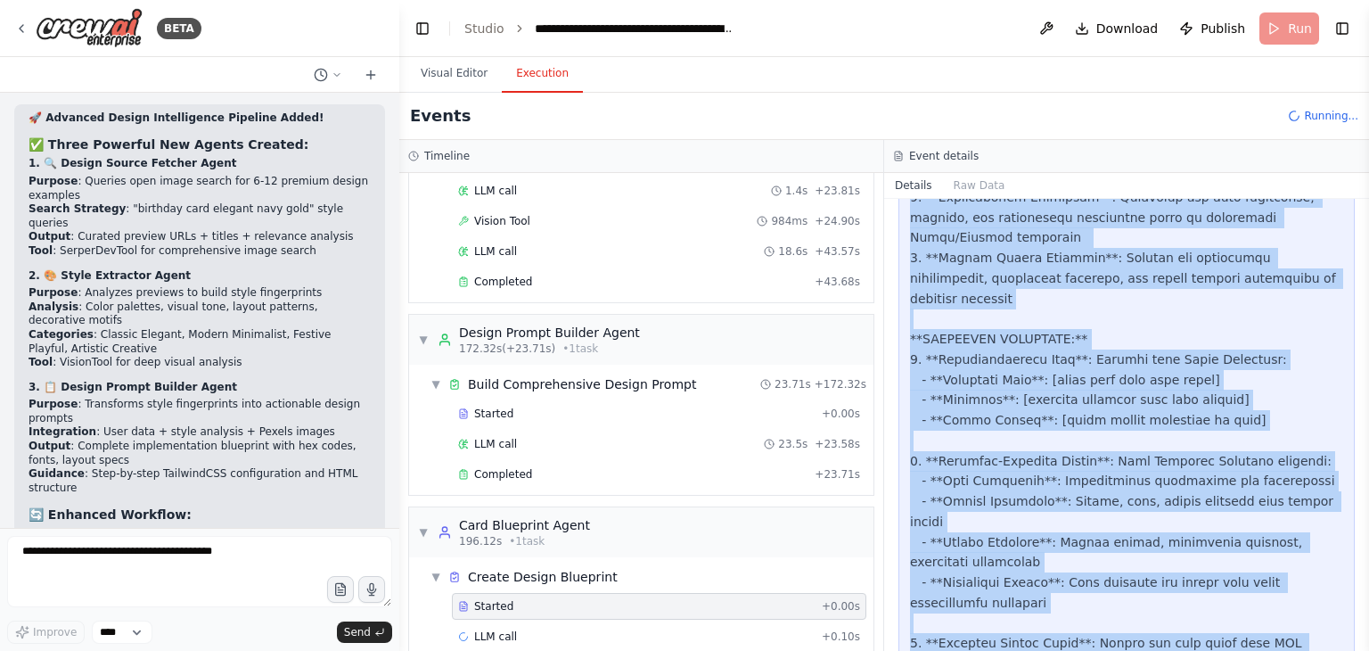
drag, startPoint x: 922, startPoint y: 286, endPoint x: 984, endPoint y: 466, distance: 190.6
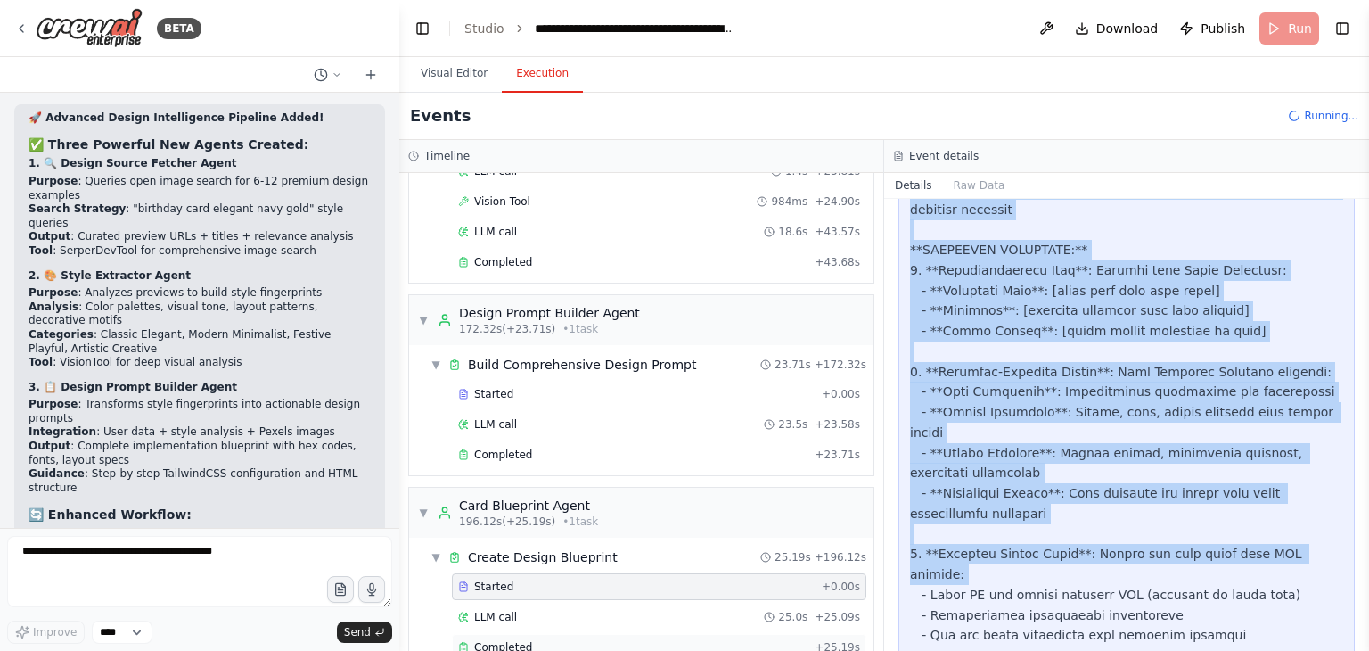
scroll to position [2600, 0]
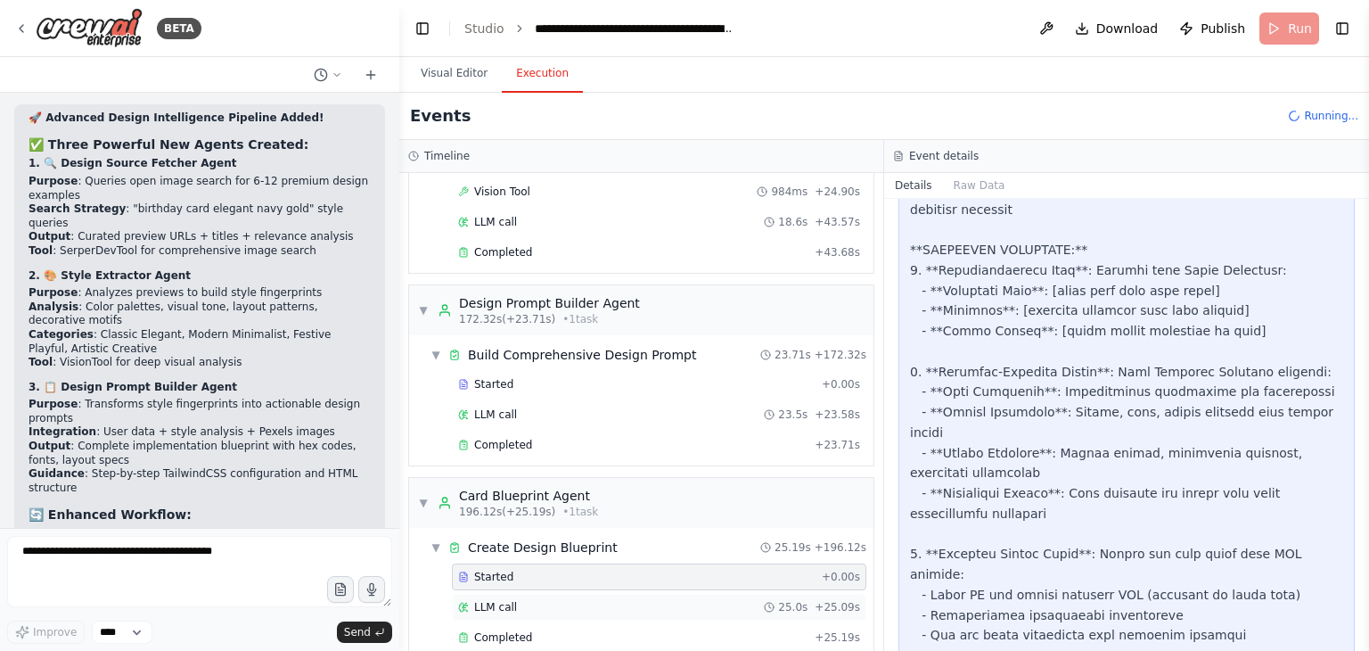
click at [535, 600] on div "LLM call 25.0s + 25.09s" at bounding box center [659, 607] width 402 height 14
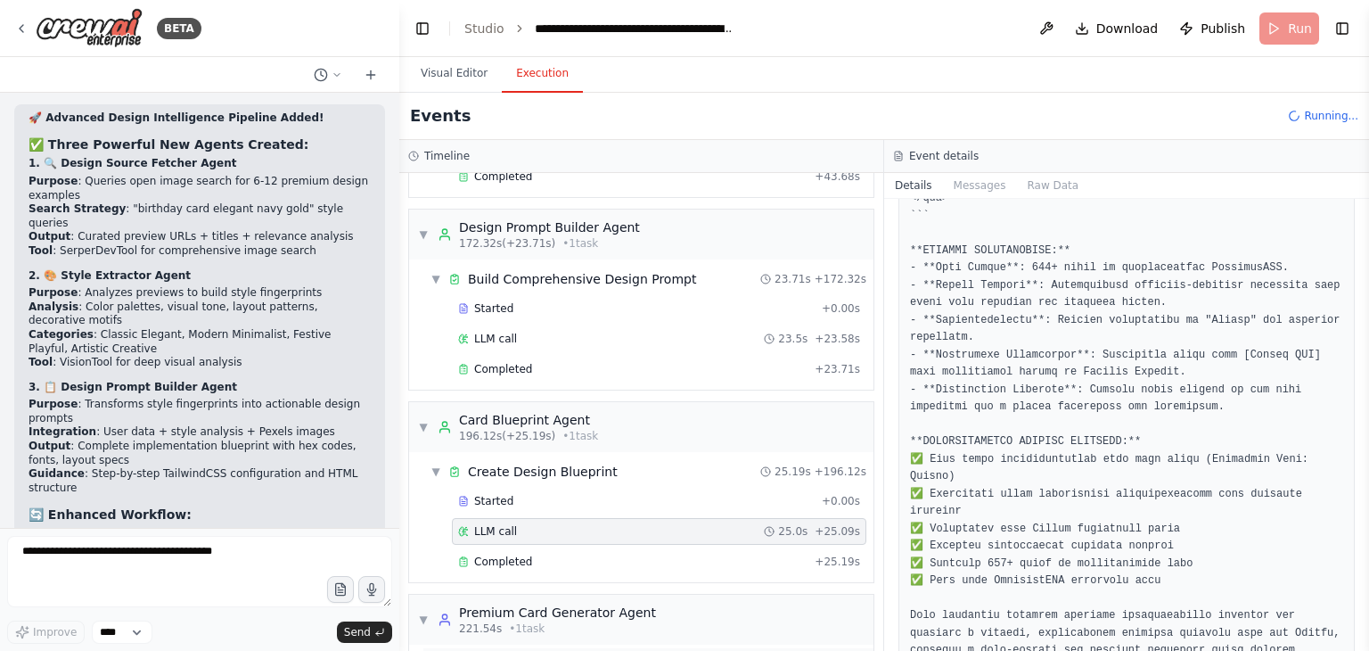
scroll to position [2762, 0]
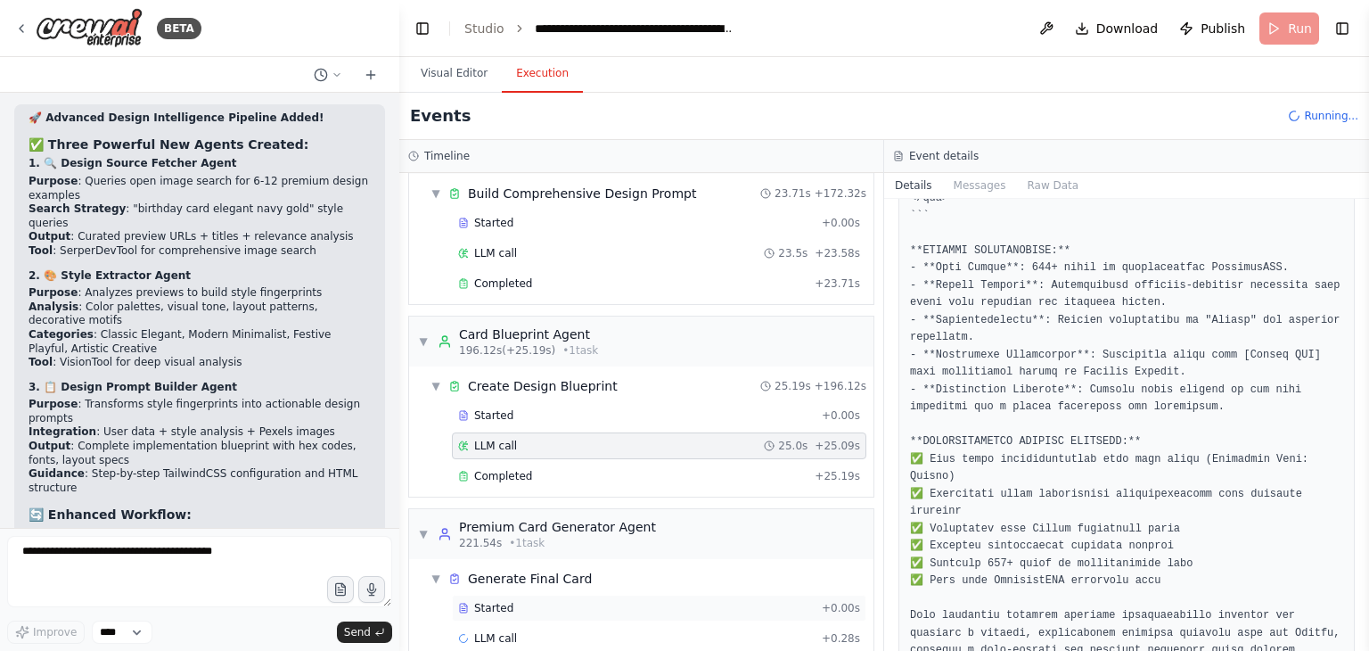
click at [549, 601] on div "Started" at bounding box center [636, 608] width 357 height 14
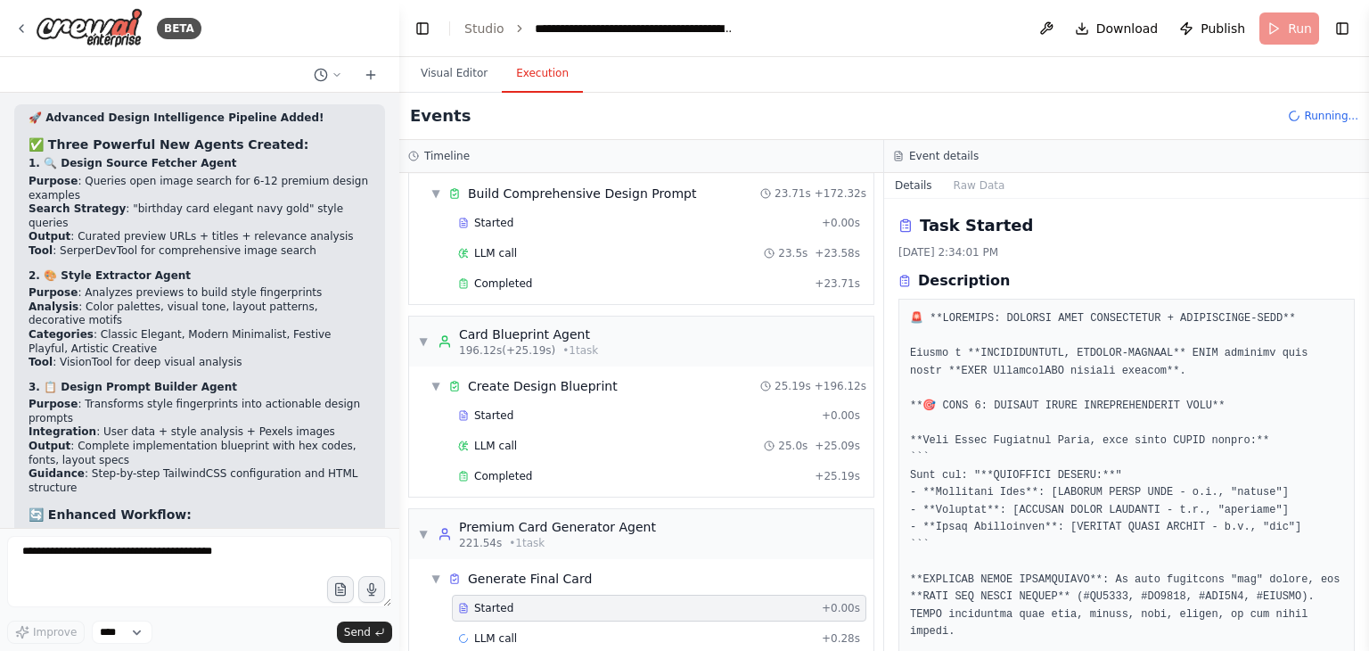
click at [291, 357] on div "BETA name: intent_router_agent description: | Identify if the user wants to cre…" at bounding box center [684, 325] width 1369 height 651
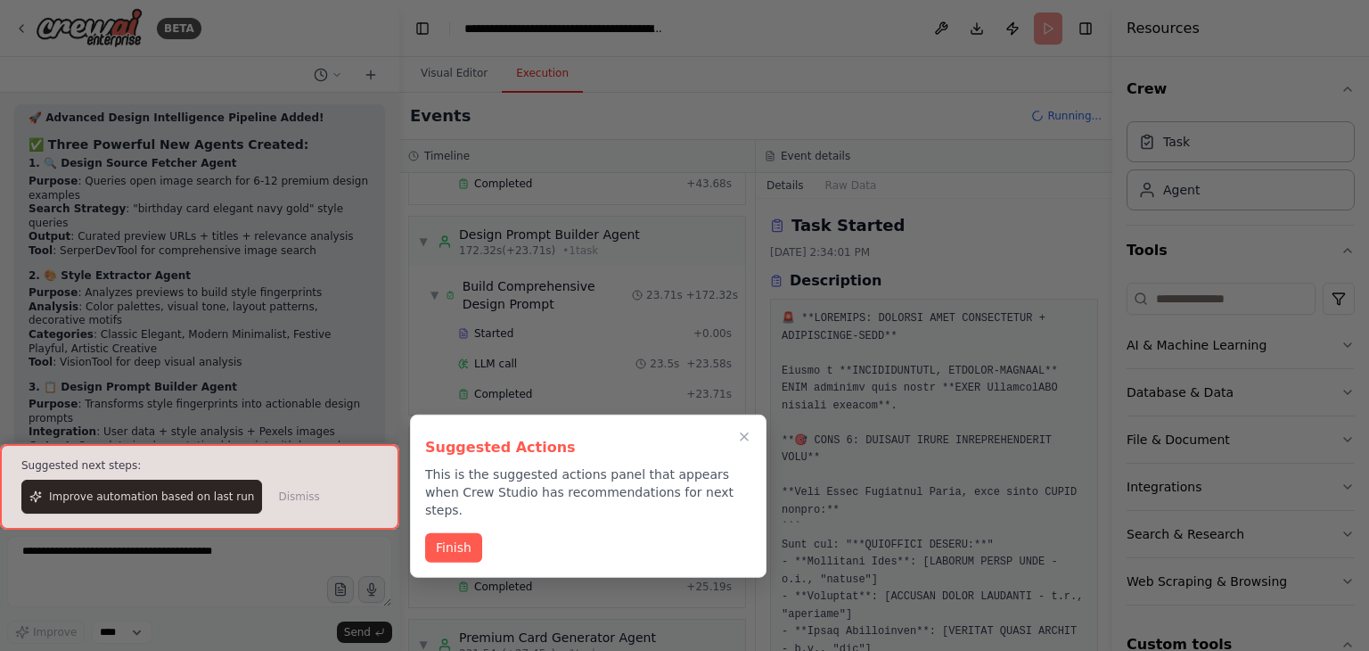
scroll to position [2788, 0]
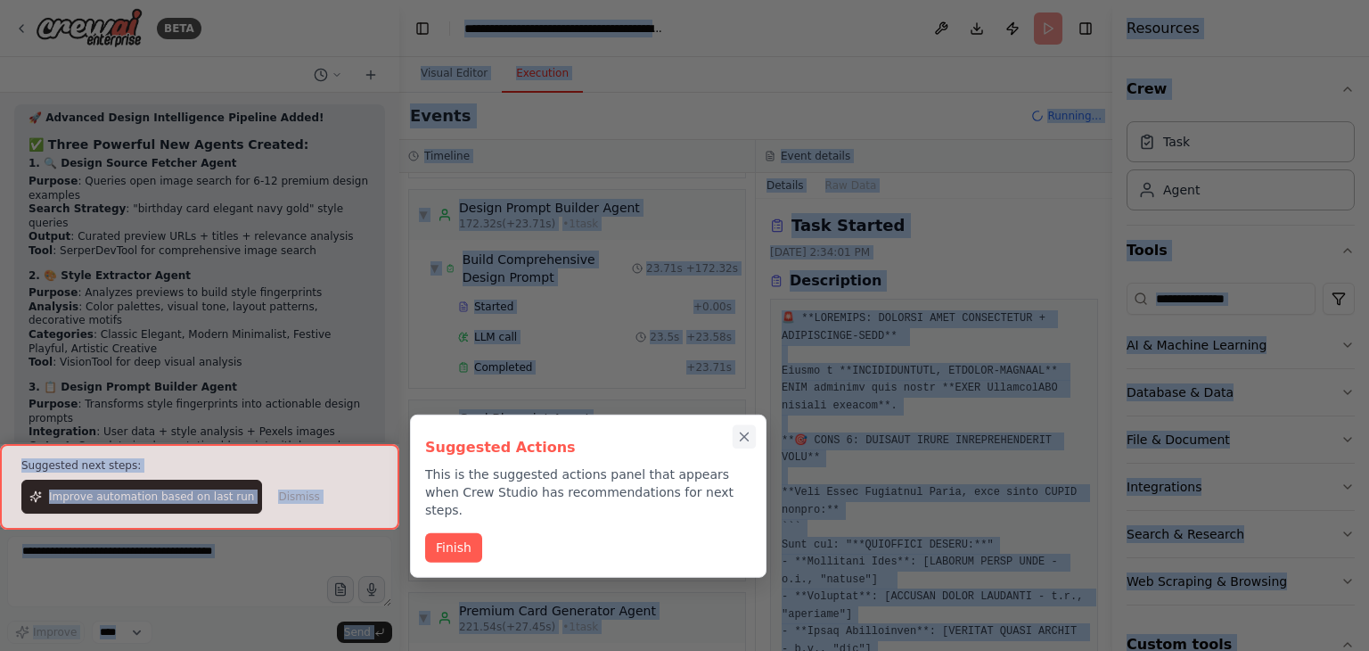
click at [739, 433] on icon "Close walkthrough" at bounding box center [744, 437] width 16 height 16
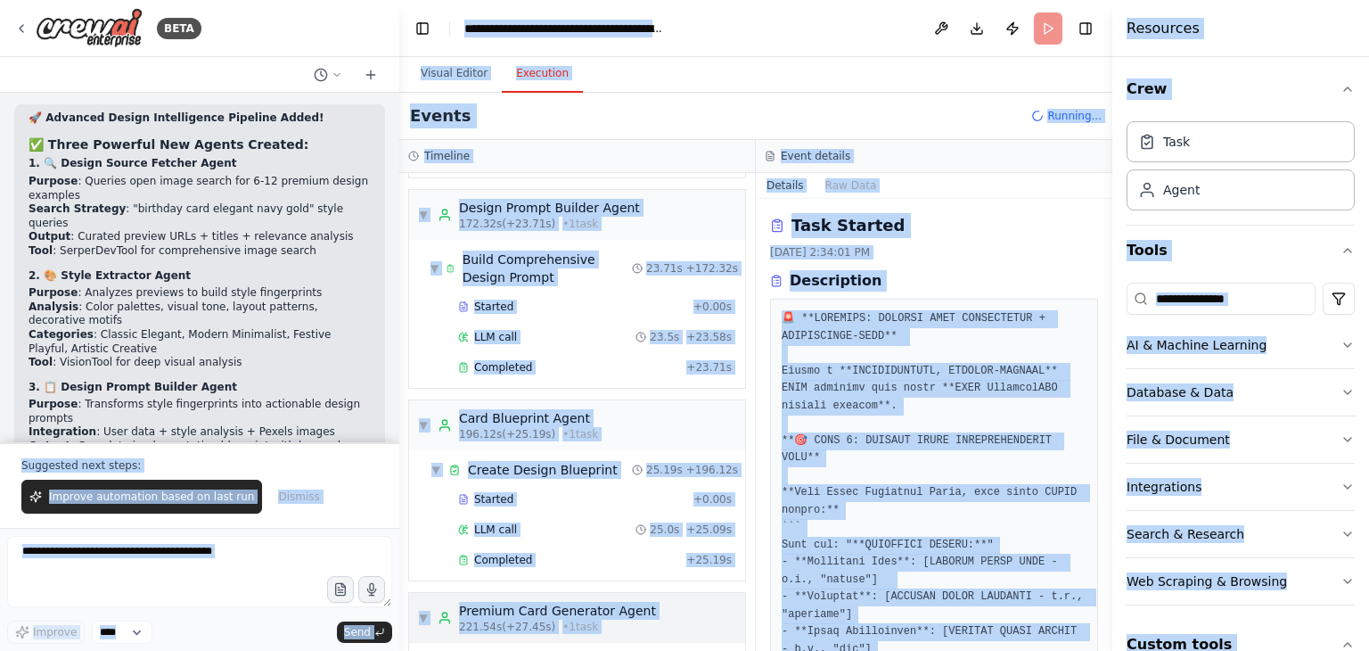
scroll to position [2828, 0]
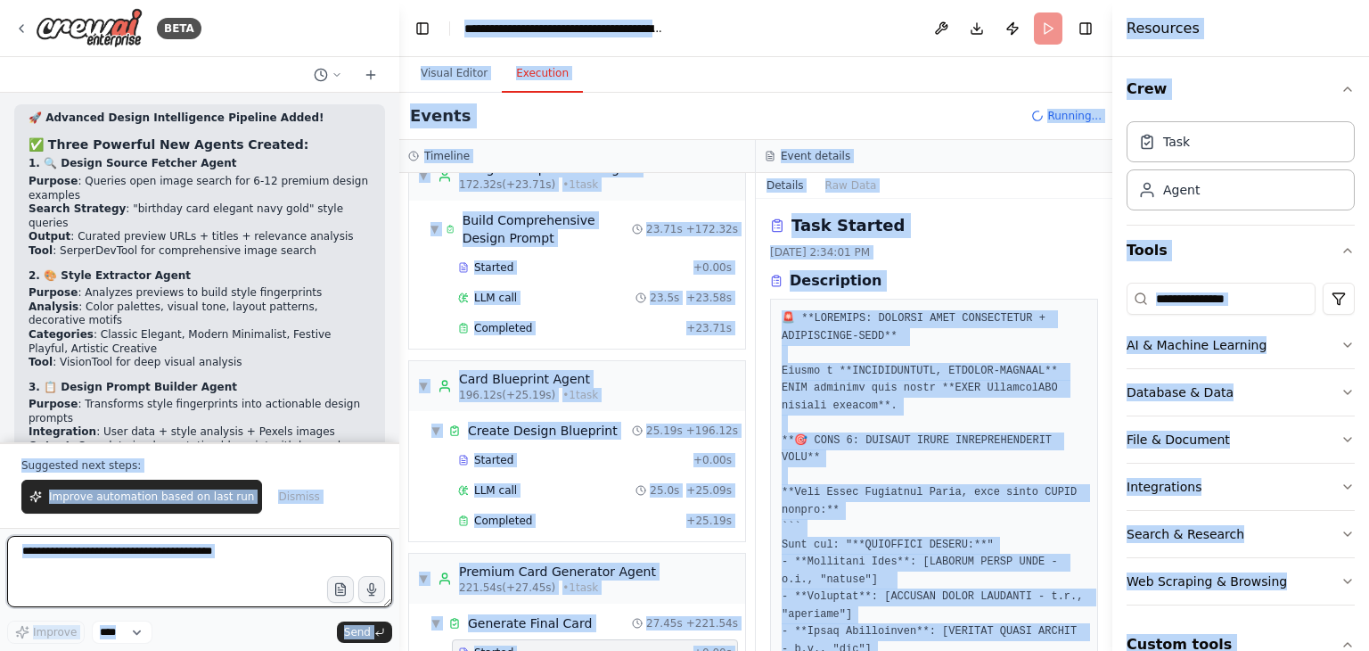
click at [293, 538] on textarea at bounding box center [199, 571] width 385 height 71
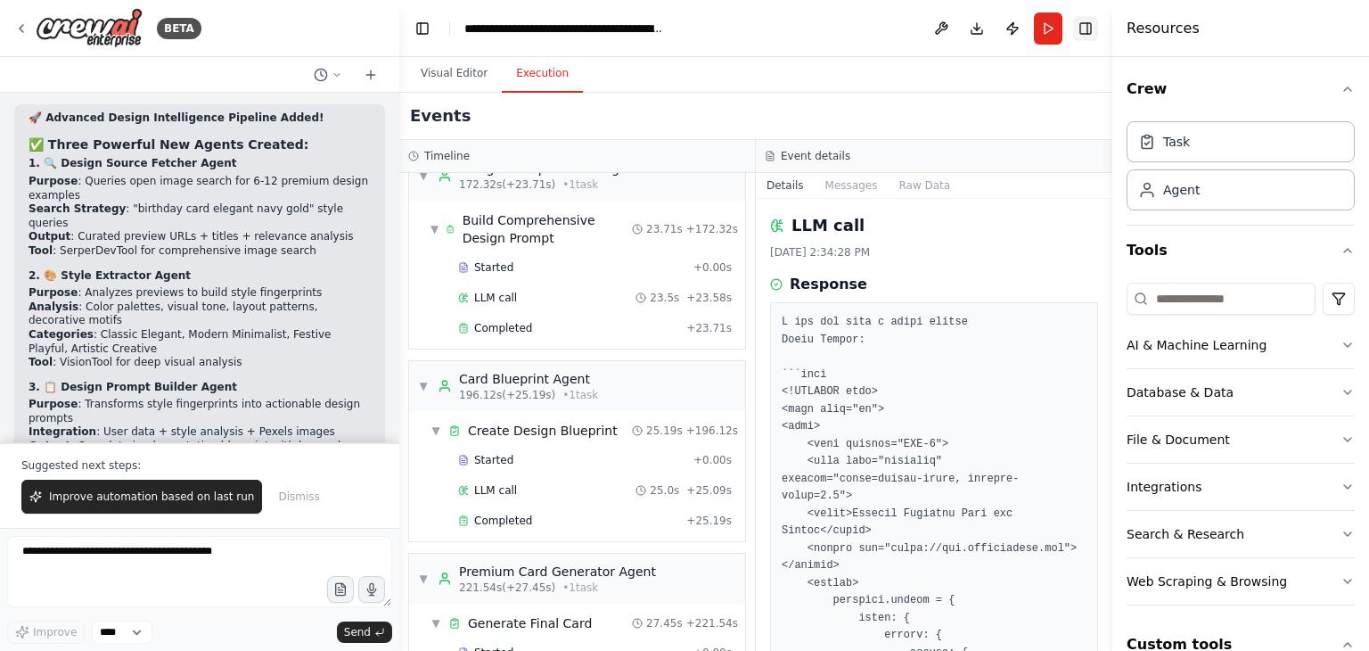
click at [1096, 29] on button "Toggle Right Sidebar" at bounding box center [1085, 28] width 25 height 25
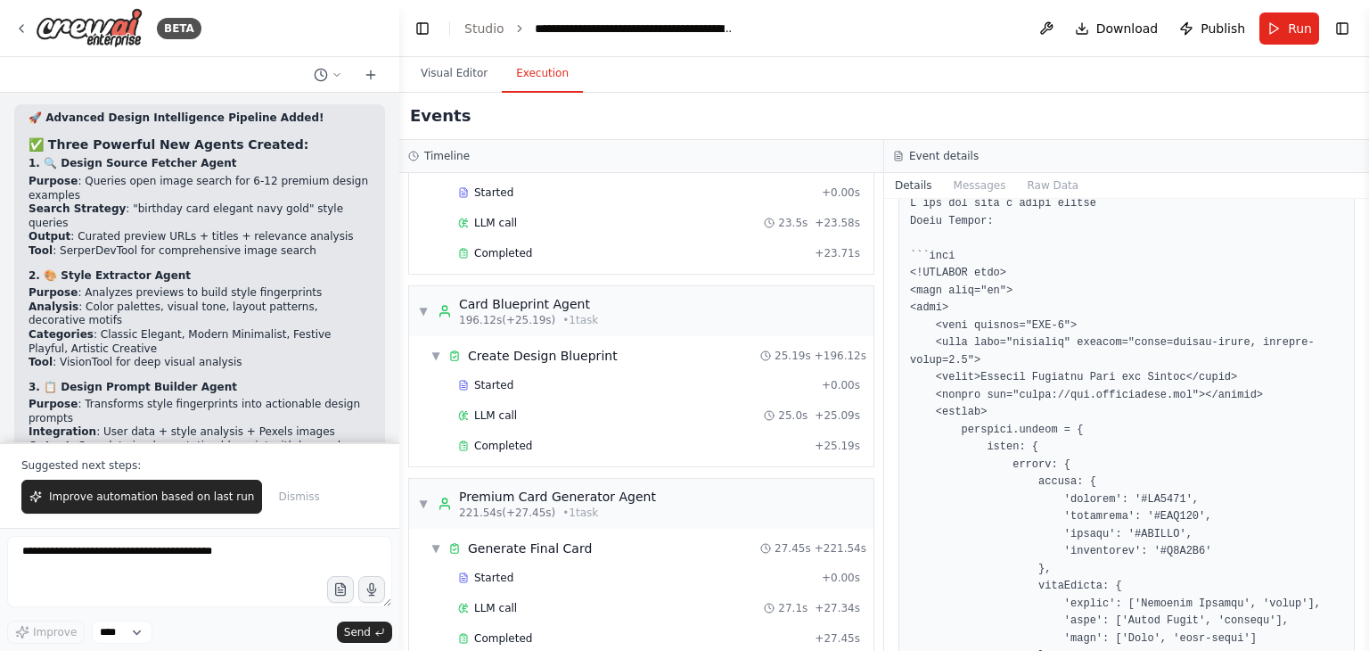
scroll to position [89, 0]
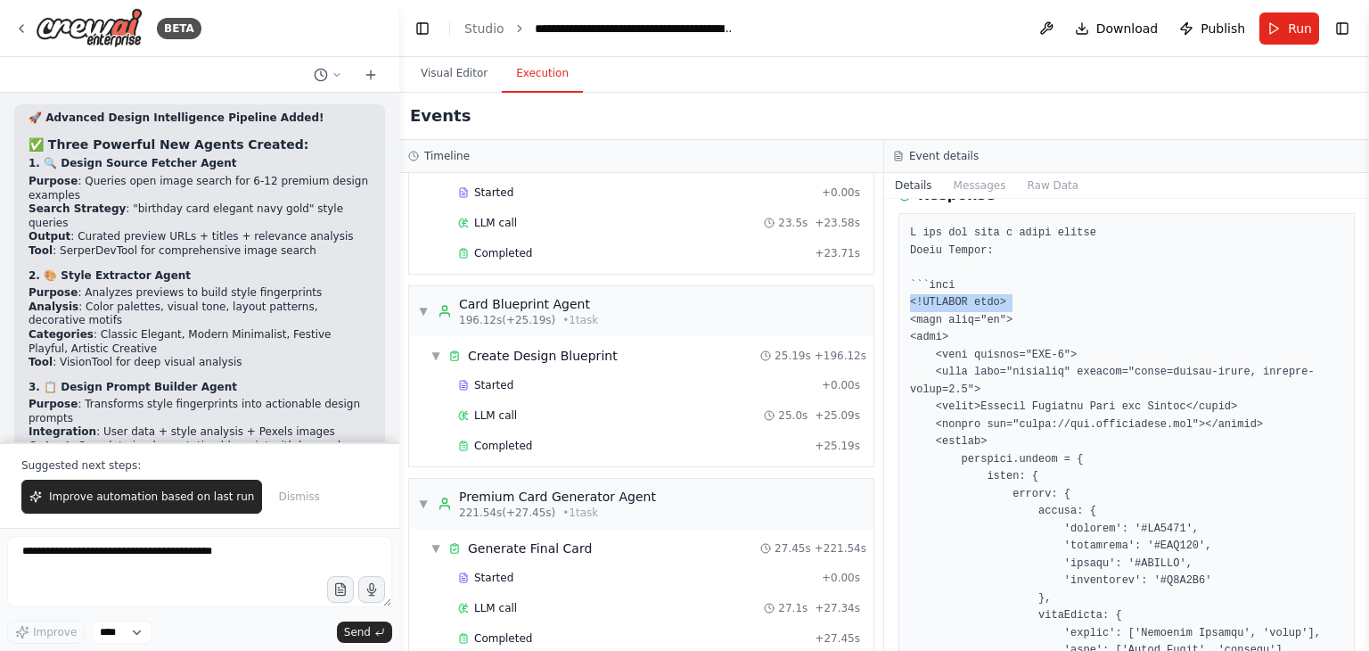
drag, startPoint x: 924, startPoint y: 300, endPoint x: 938, endPoint y: 322, distance: 25.7
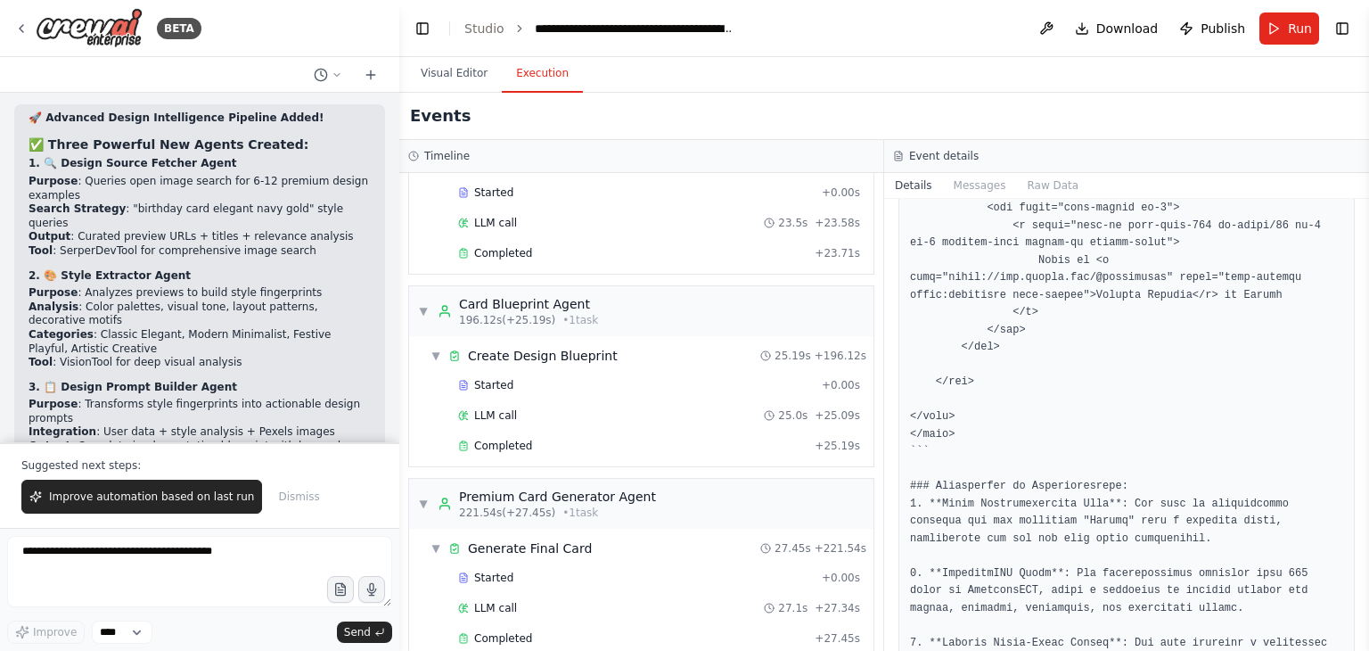
scroll to position [1783, 0]
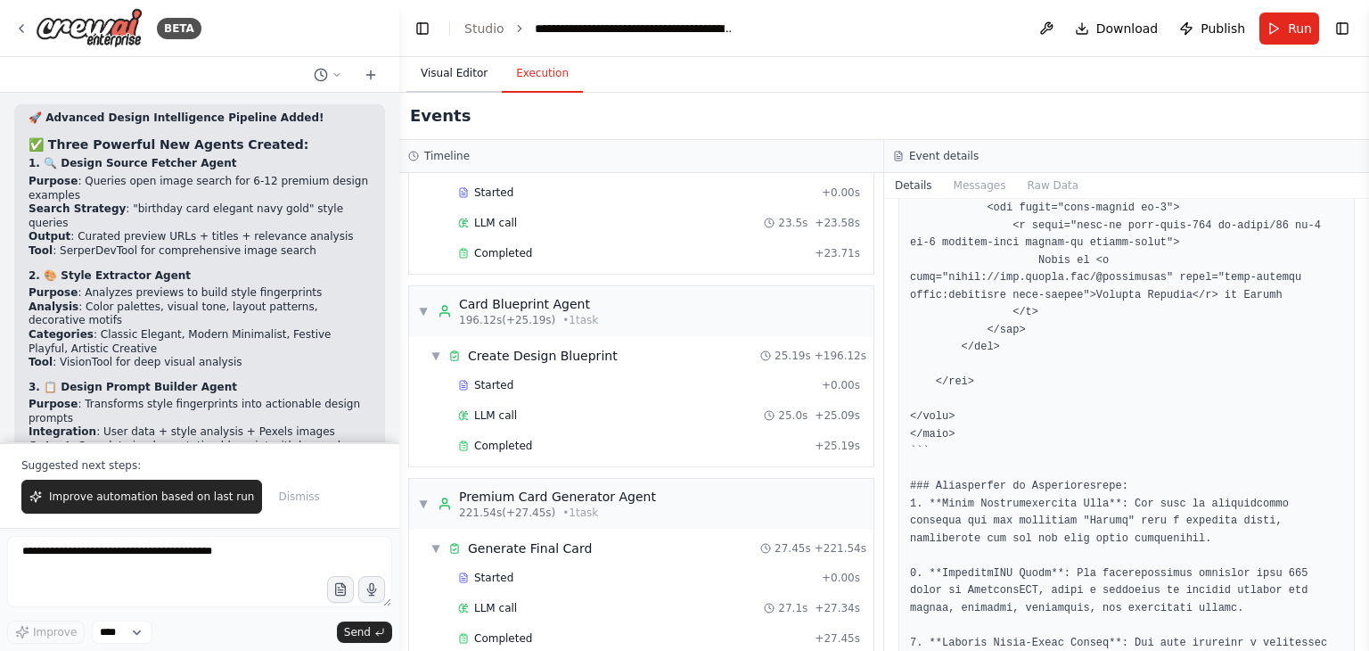
click at [440, 67] on button "Visual Editor" at bounding box center [453, 73] width 95 height 37
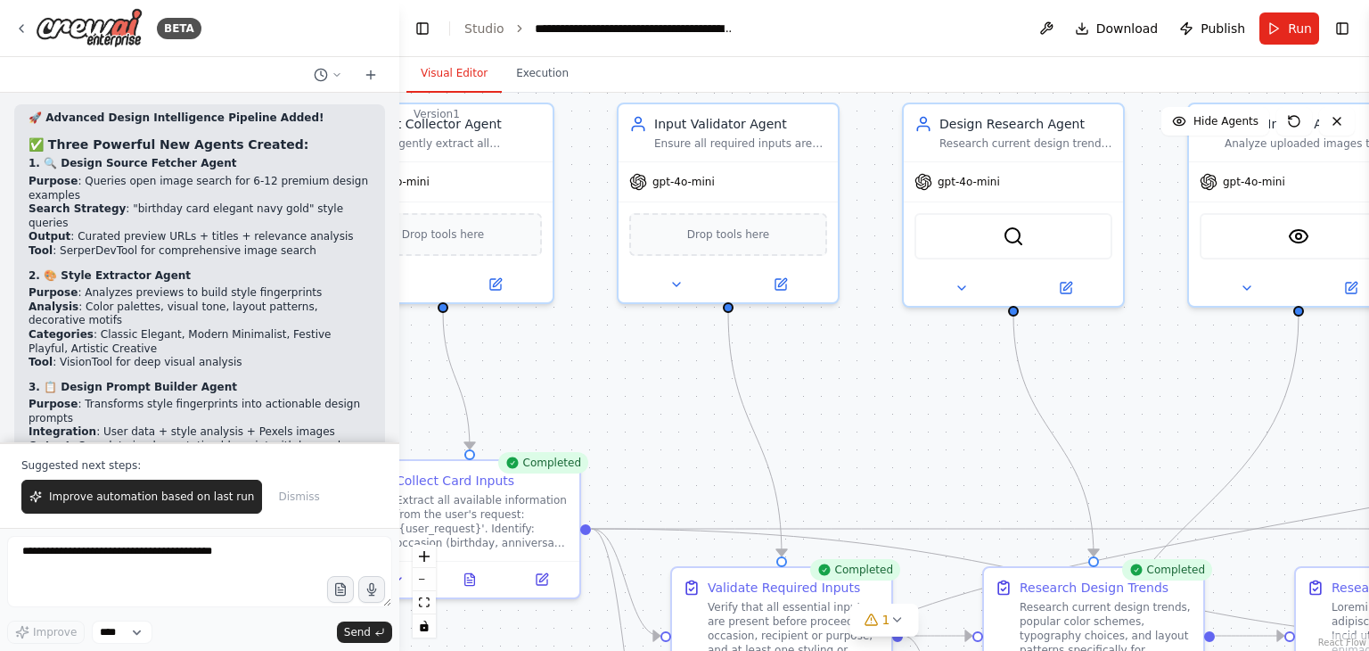
drag, startPoint x: 1268, startPoint y: 401, endPoint x: 824, endPoint y: 321, distance: 451.1
click at [824, 321] on div ".deletable-edge-delete-btn { width: 20px; height: 20px; border: 0px solid #ffff…" at bounding box center [884, 372] width 970 height 558
drag, startPoint x: 1291, startPoint y: 345, endPoint x: 1168, endPoint y: 340, distance: 123.1
click at [1168, 340] on div ".deletable-edge-delete-btn { width: 20px; height: 20px; border: 0px solid #ffff…" at bounding box center [884, 372] width 970 height 558
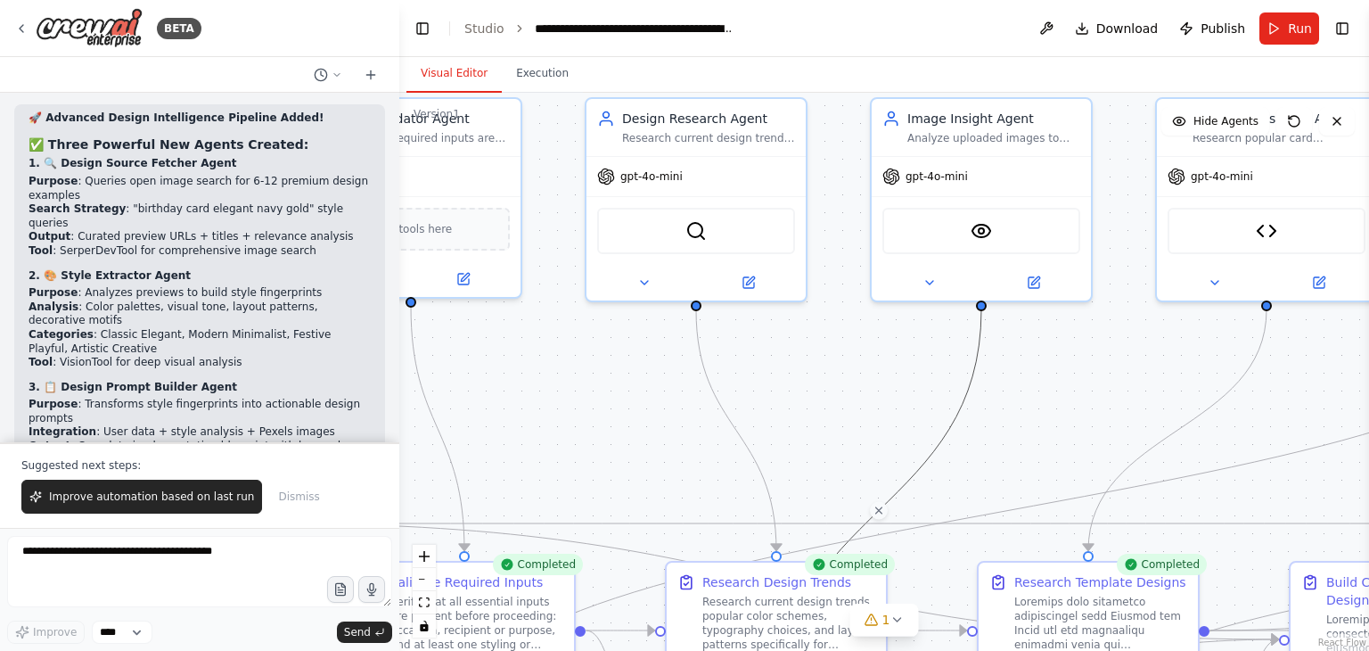
drag, startPoint x: 1194, startPoint y: 346, endPoint x: 840, endPoint y: 337, distance: 354.0
click at [840, 337] on div ".deletable-edge-delete-btn { width: 20px; height: 20px; border: 0px solid #ffff…" at bounding box center [884, 372] width 970 height 558
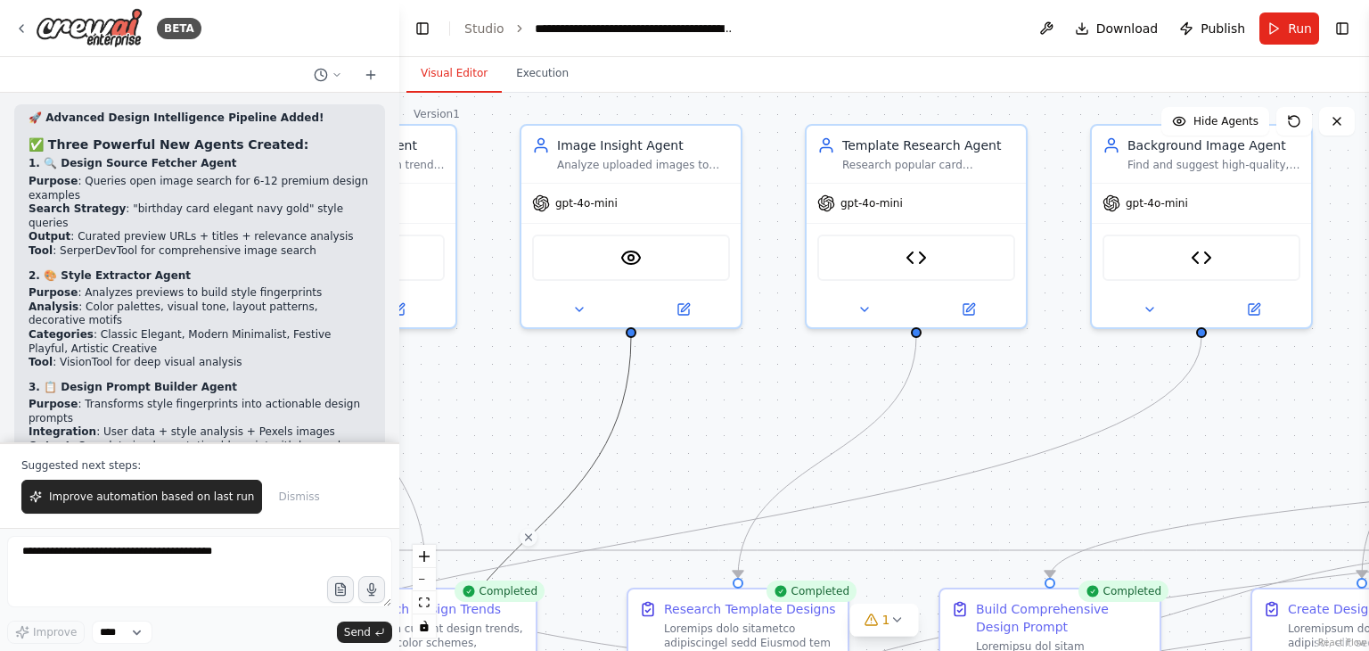
drag, startPoint x: 1318, startPoint y: 367, endPoint x: 1006, endPoint y: 399, distance: 313.6
click at [1006, 399] on div ".deletable-edge-delete-btn { width: 20px; height: 20px; border: 0px solid #ffff…" at bounding box center [884, 372] width 970 height 558
click at [926, 266] on div "Template Search Helper" at bounding box center [916, 255] width 198 height 46
click at [18, 28] on icon at bounding box center [21, 28] width 14 height 14
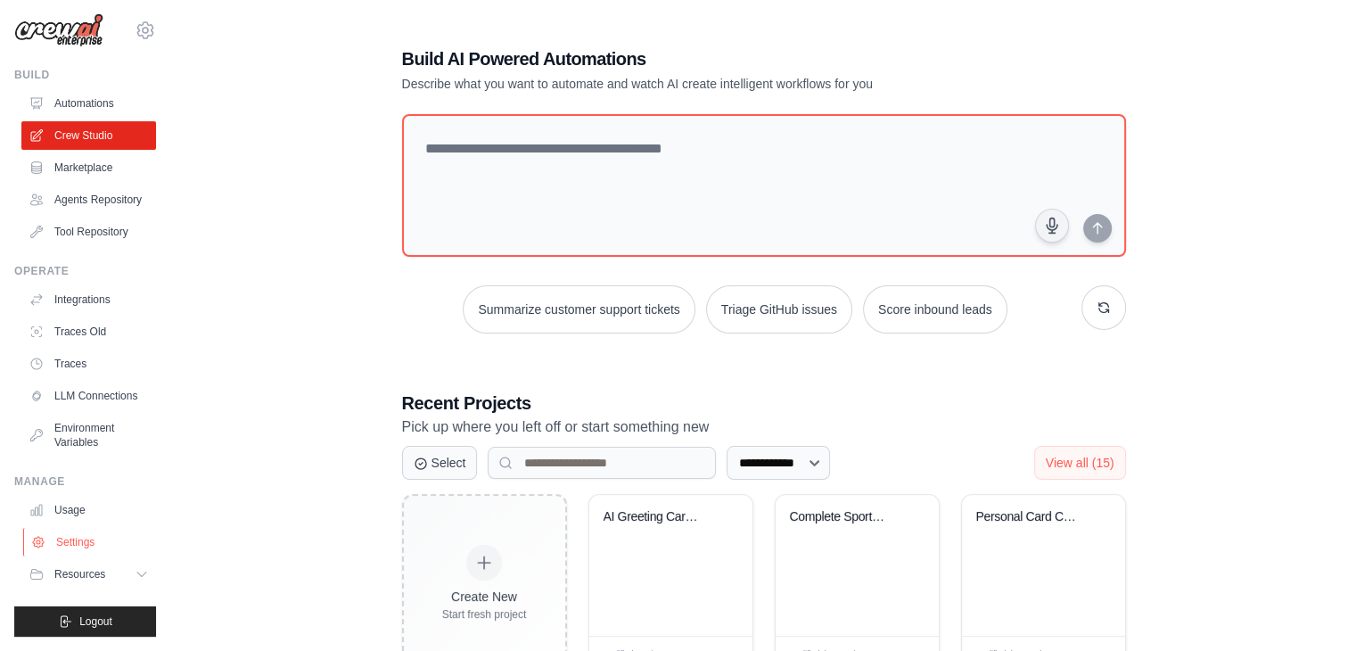
scroll to position [36, 0]
click at [79, 615] on span "Logout" at bounding box center [95, 621] width 33 height 14
